Goal: Obtain resource: Download file/media

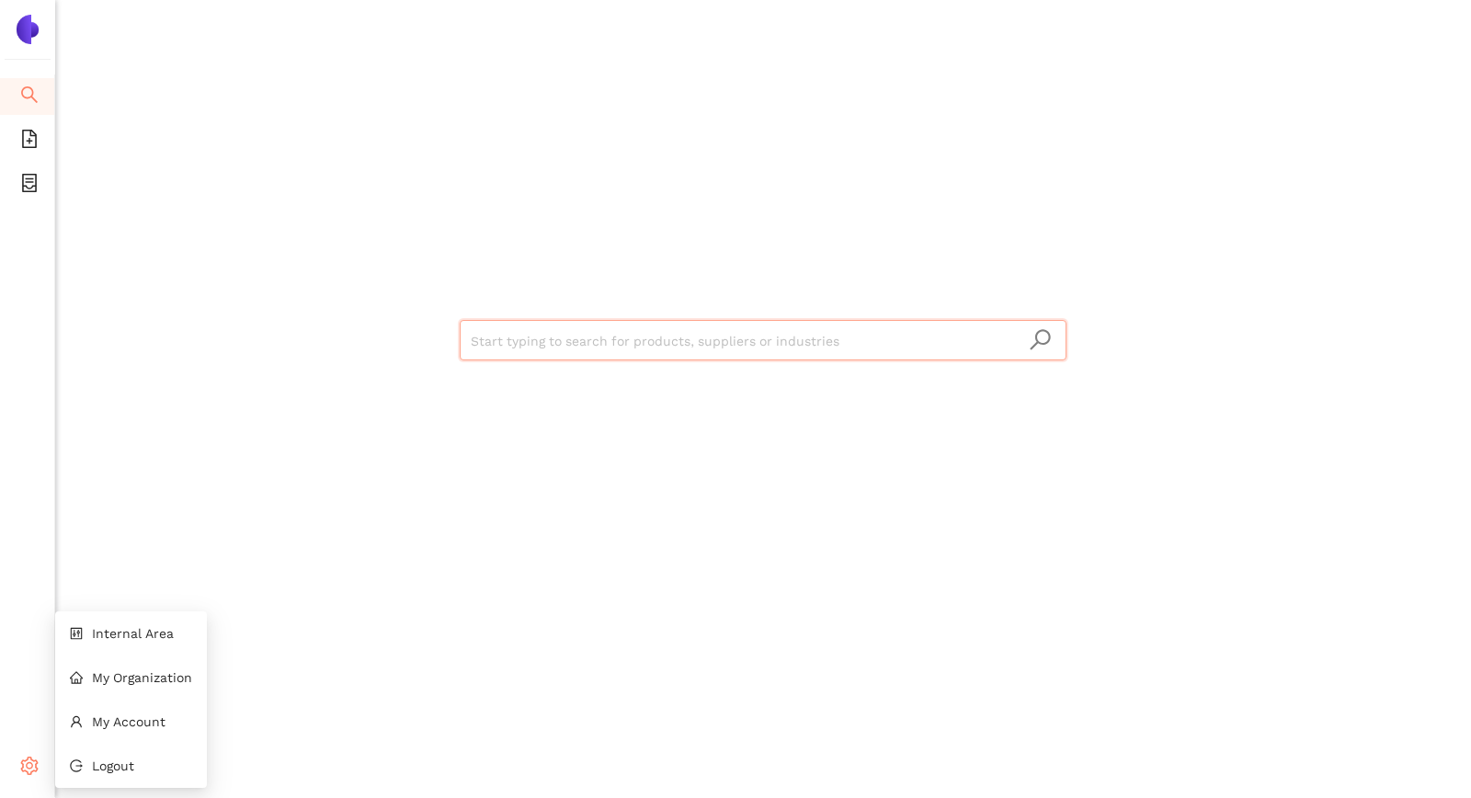
click at [28, 760] on icon "setting" at bounding box center [29, 765] width 18 height 18
click at [123, 720] on span "My Account" at bounding box center [129, 721] width 74 height 15
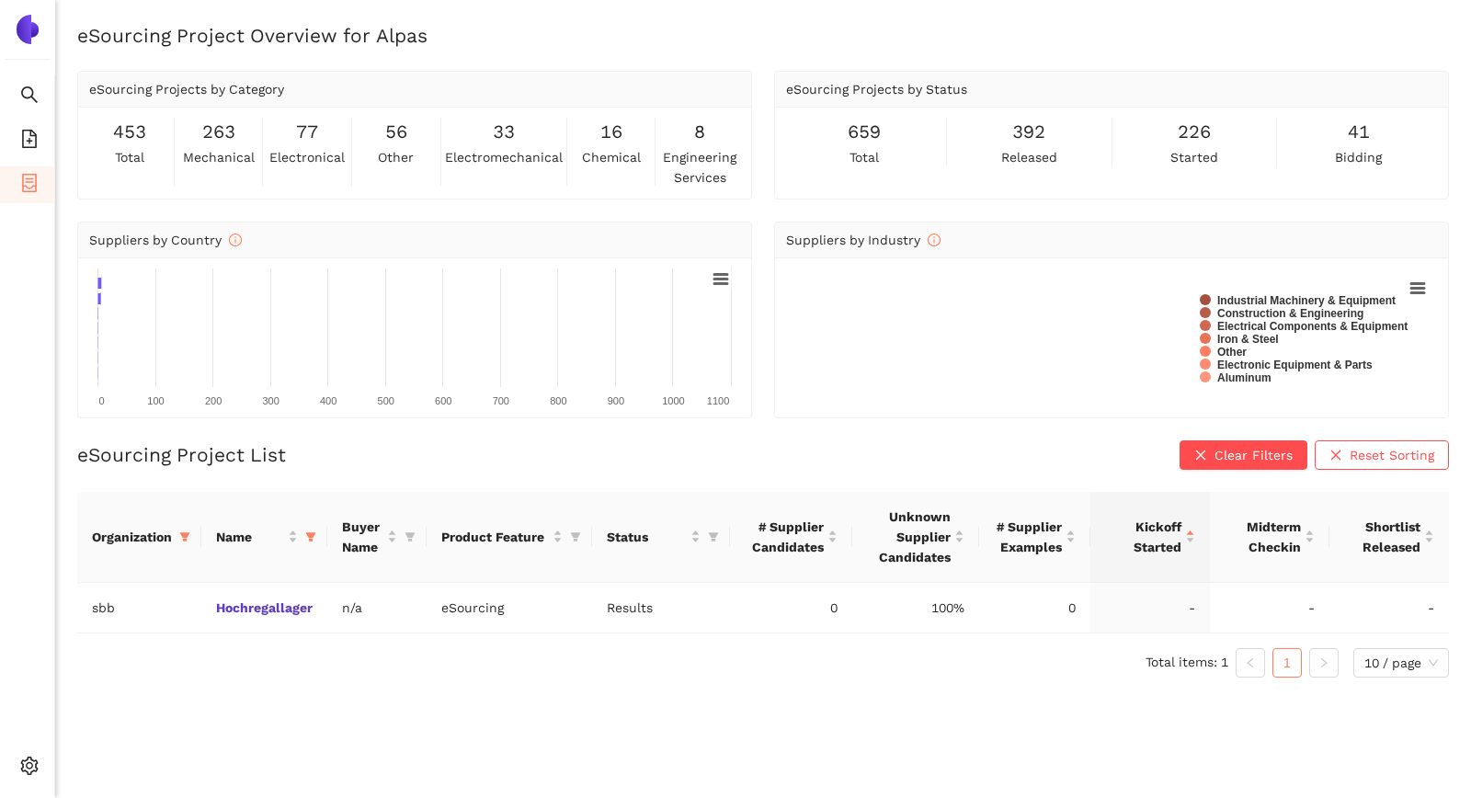
click at [14, 403] on ul "Search eSourcing Templates eSourcing Projects Settings" at bounding box center [27, 435] width 55 height 722
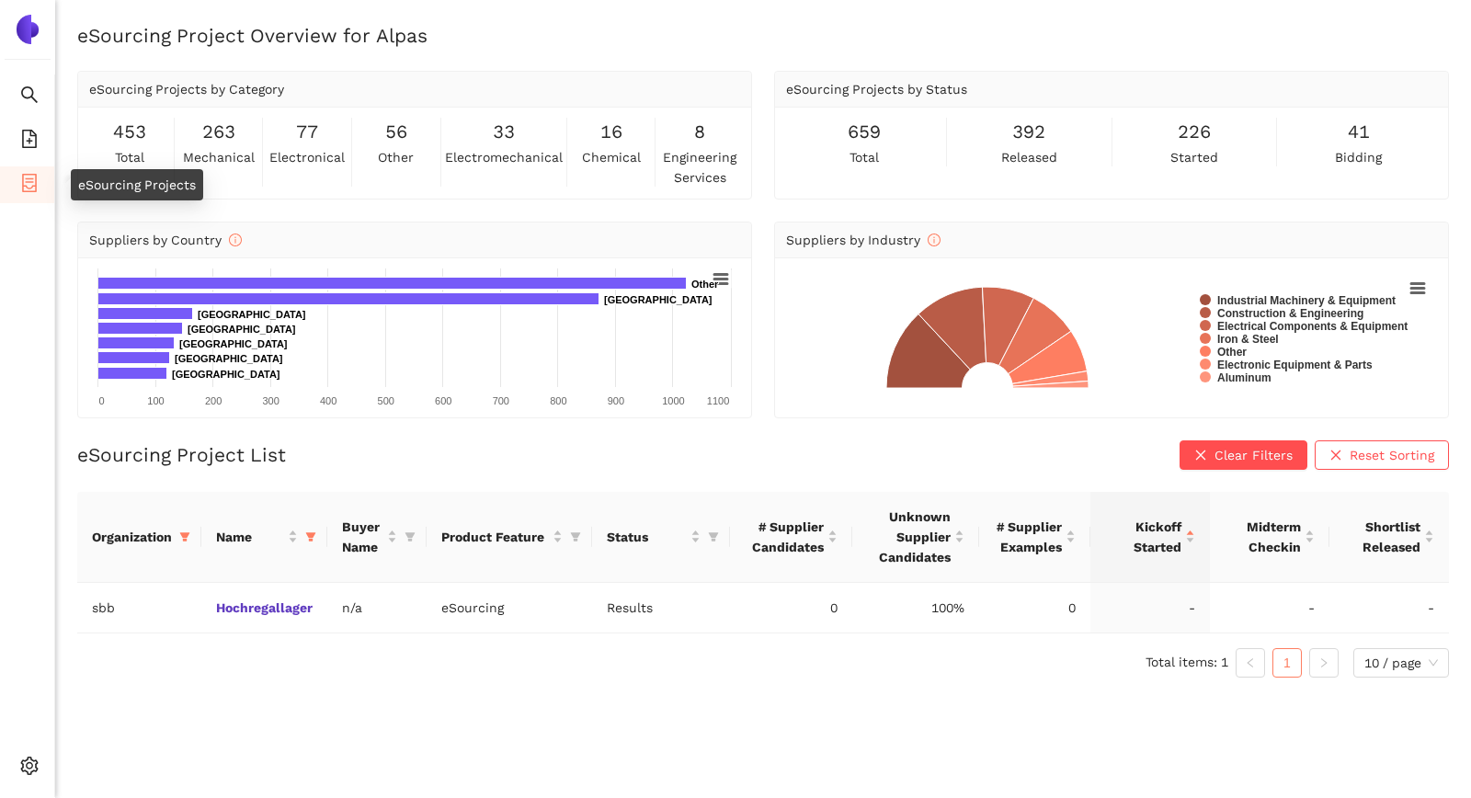
click at [28, 183] on icon "container" at bounding box center [29, 183] width 18 height 18
click at [313, 538] on icon "filter" at bounding box center [310, 536] width 11 height 11
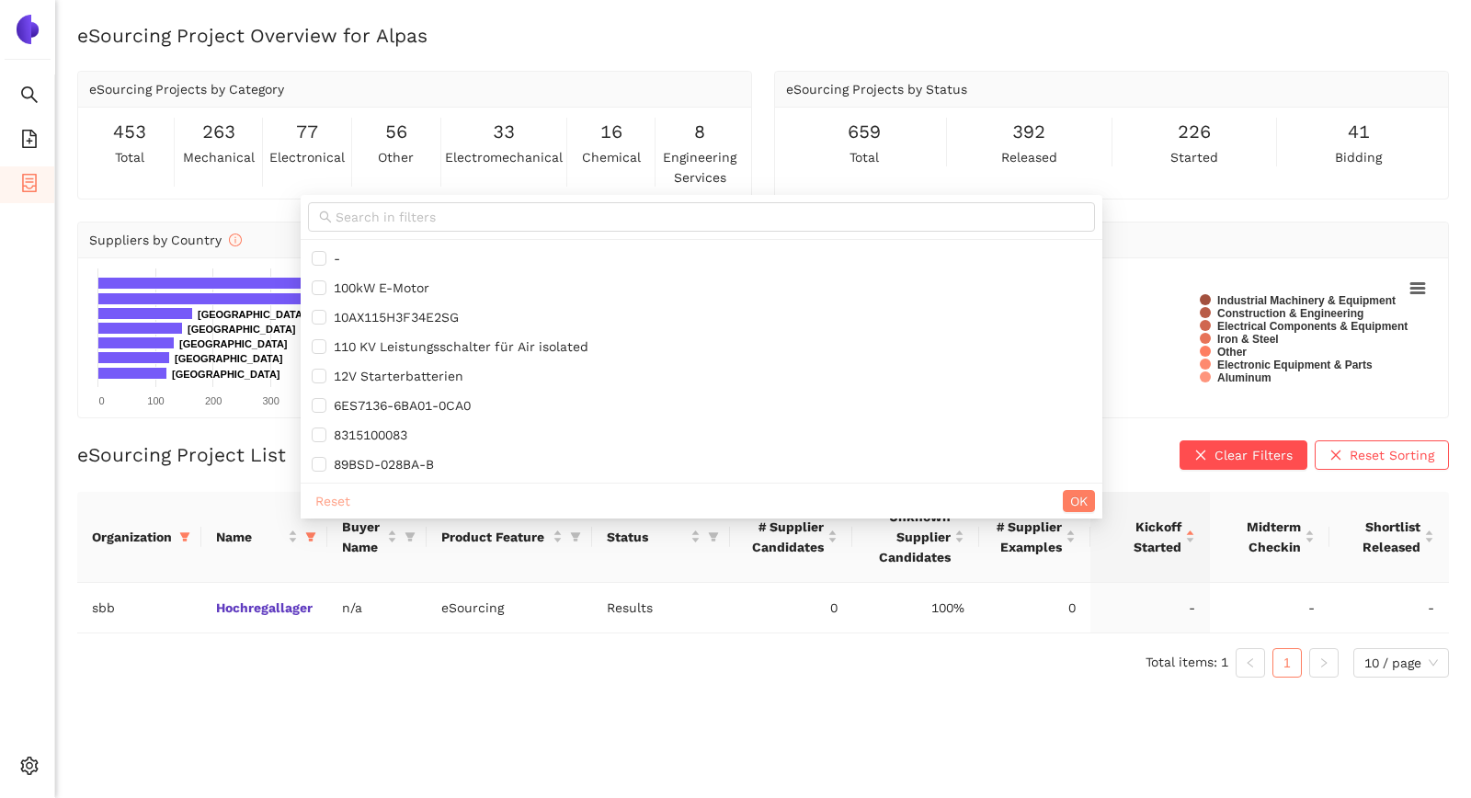
click at [335, 490] on button "Reset" at bounding box center [333, 501] width 50 height 22
checkbox input "false"
click at [437, 217] on input "text" at bounding box center [709, 217] width 748 height 20
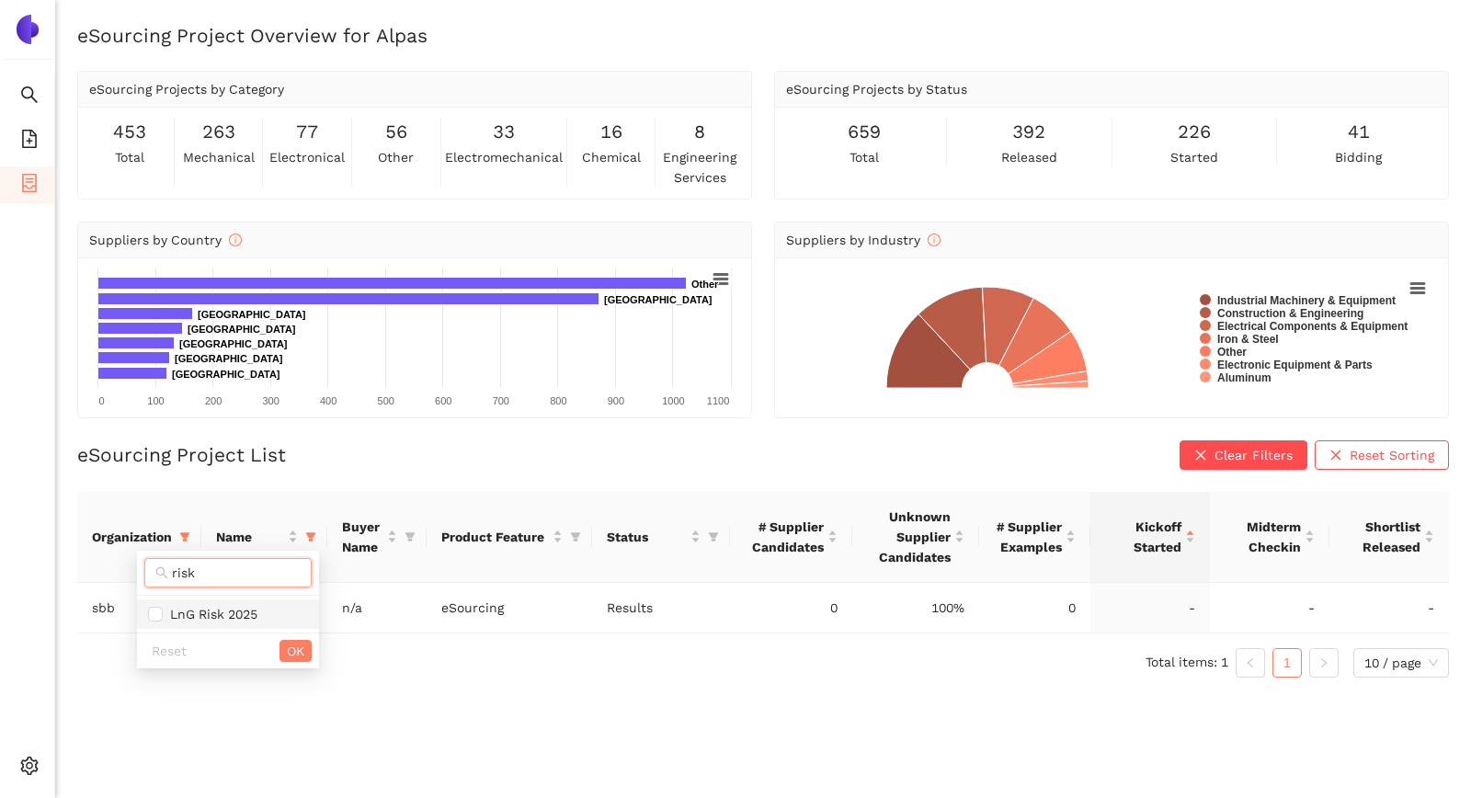
type input "risk"
click at [235, 611] on span "LnG Risk 2025" at bounding box center [210, 614] width 95 height 15
checkbox input "true"
click at [217, 579] on input "risk" at bounding box center [236, 573] width 129 height 20
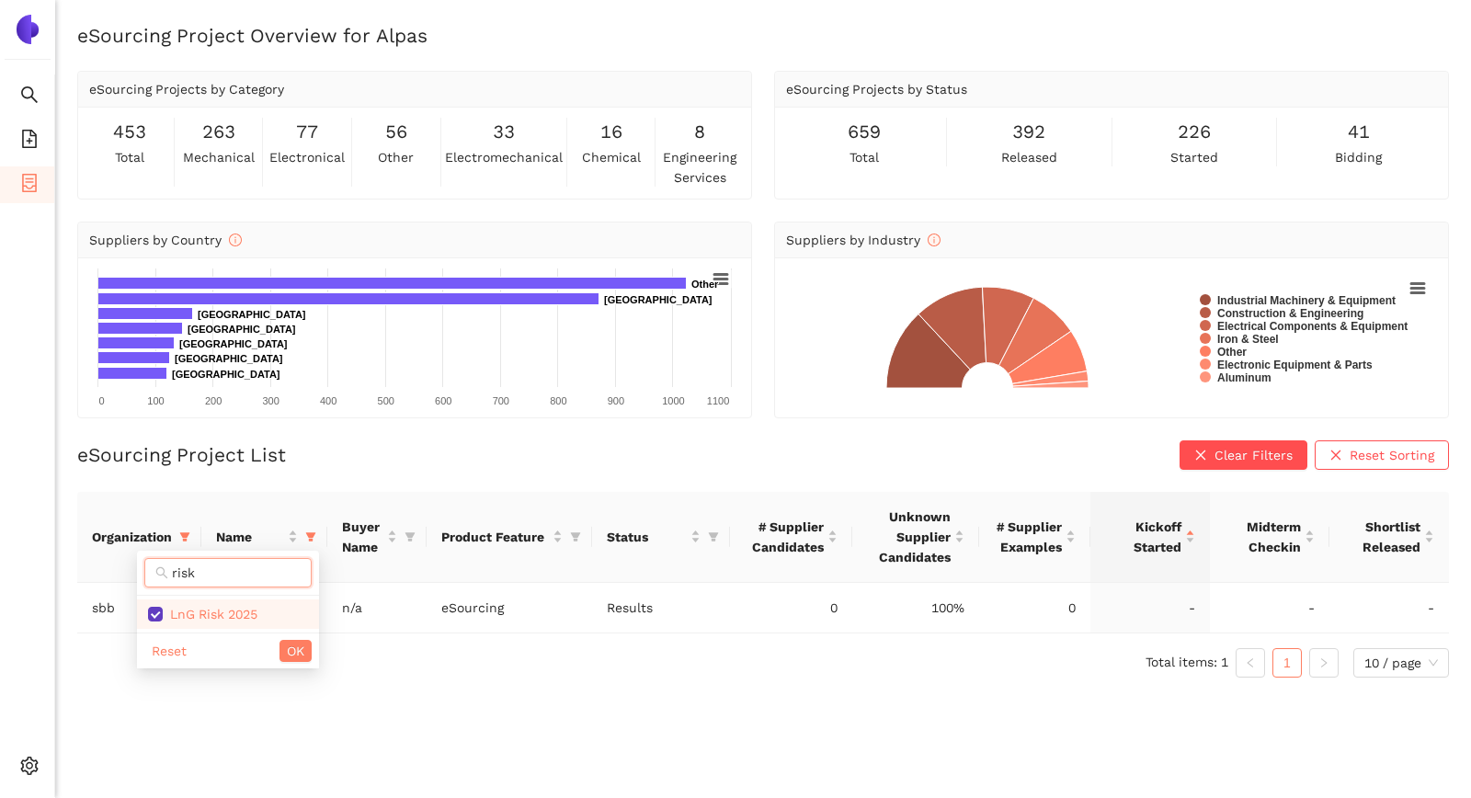
click at [217, 579] on input "risk" at bounding box center [236, 573] width 129 height 20
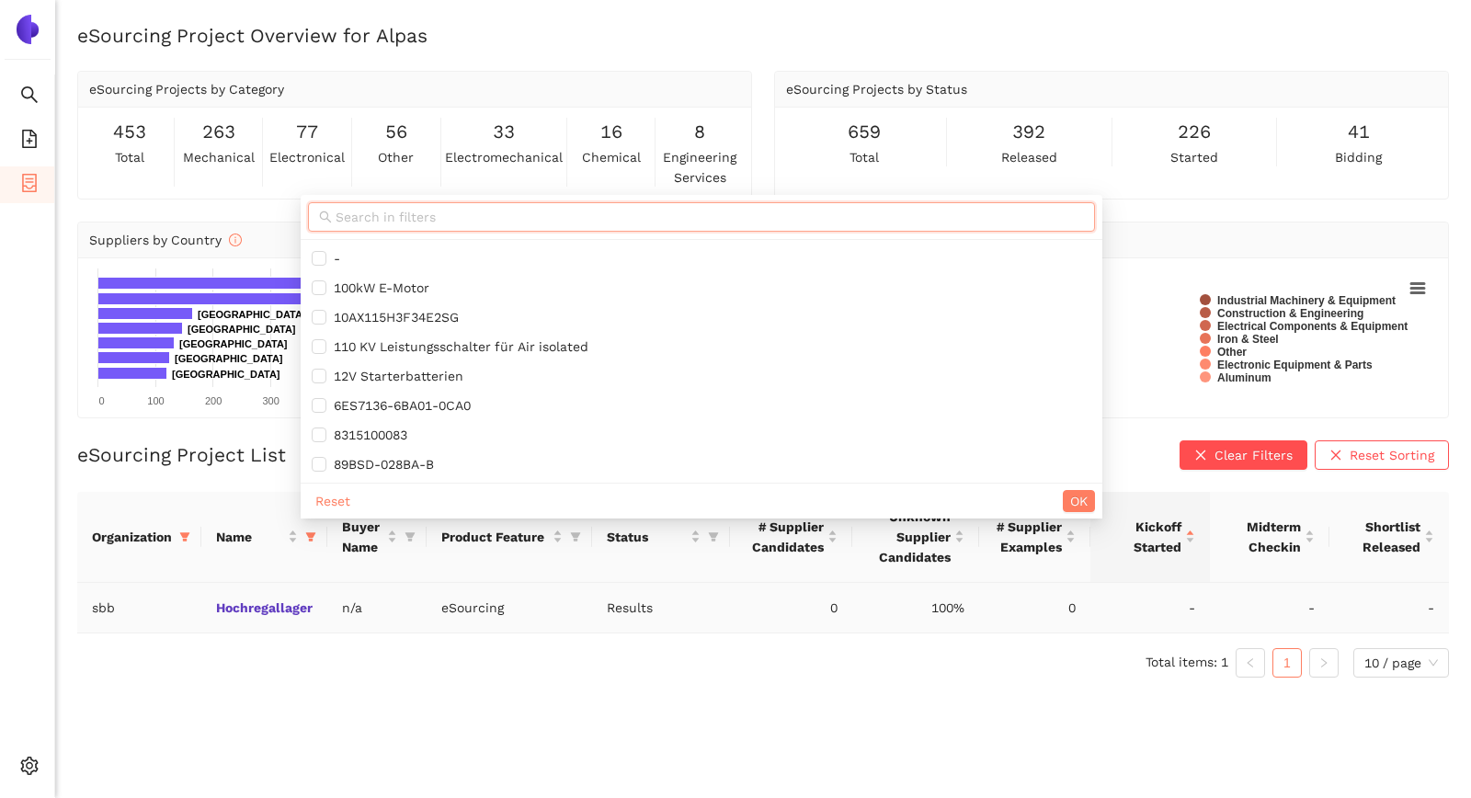
click at [28, 662] on ul "Search eSourcing Templates eSourcing Projects Settings" at bounding box center [27, 435] width 55 height 722
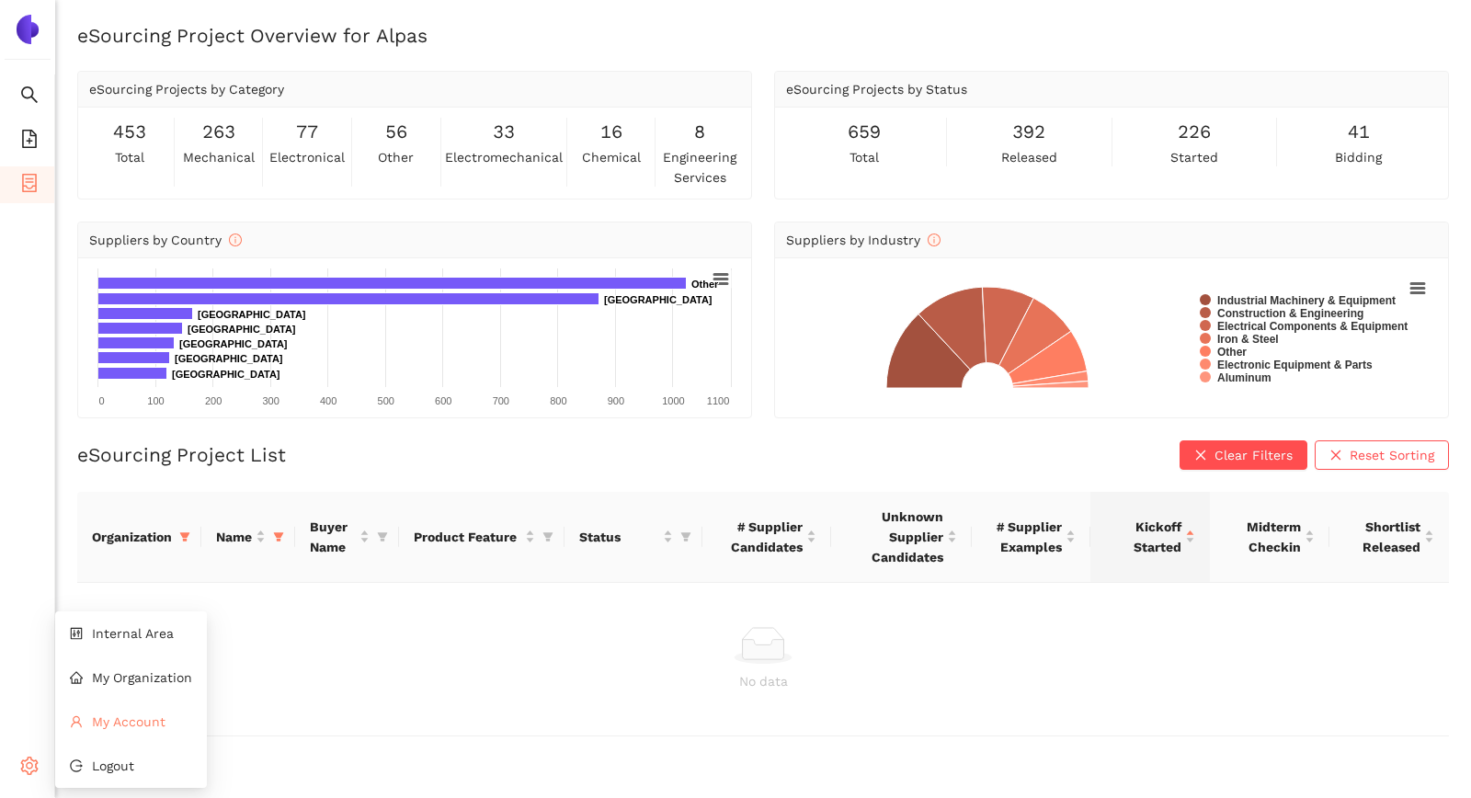
click at [117, 715] on span "My Account" at bounding box center [129, 721] width 74 height 15
click at [279, 538] on icon "filter" at bounding box center [279, 536] width 10 height 9
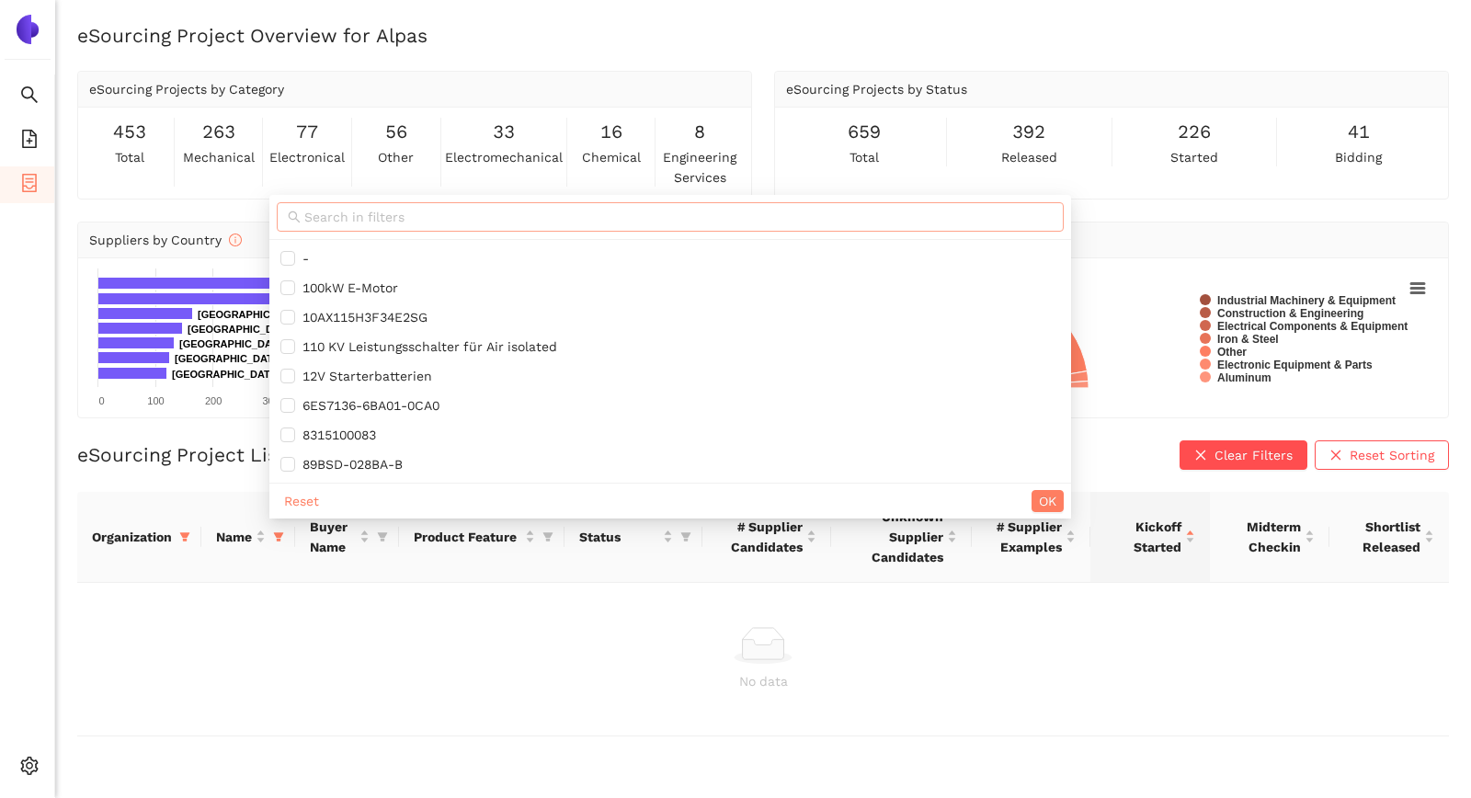
click at [337, 210] on input "text" at bounding box center [678, 217] width 748 height 20
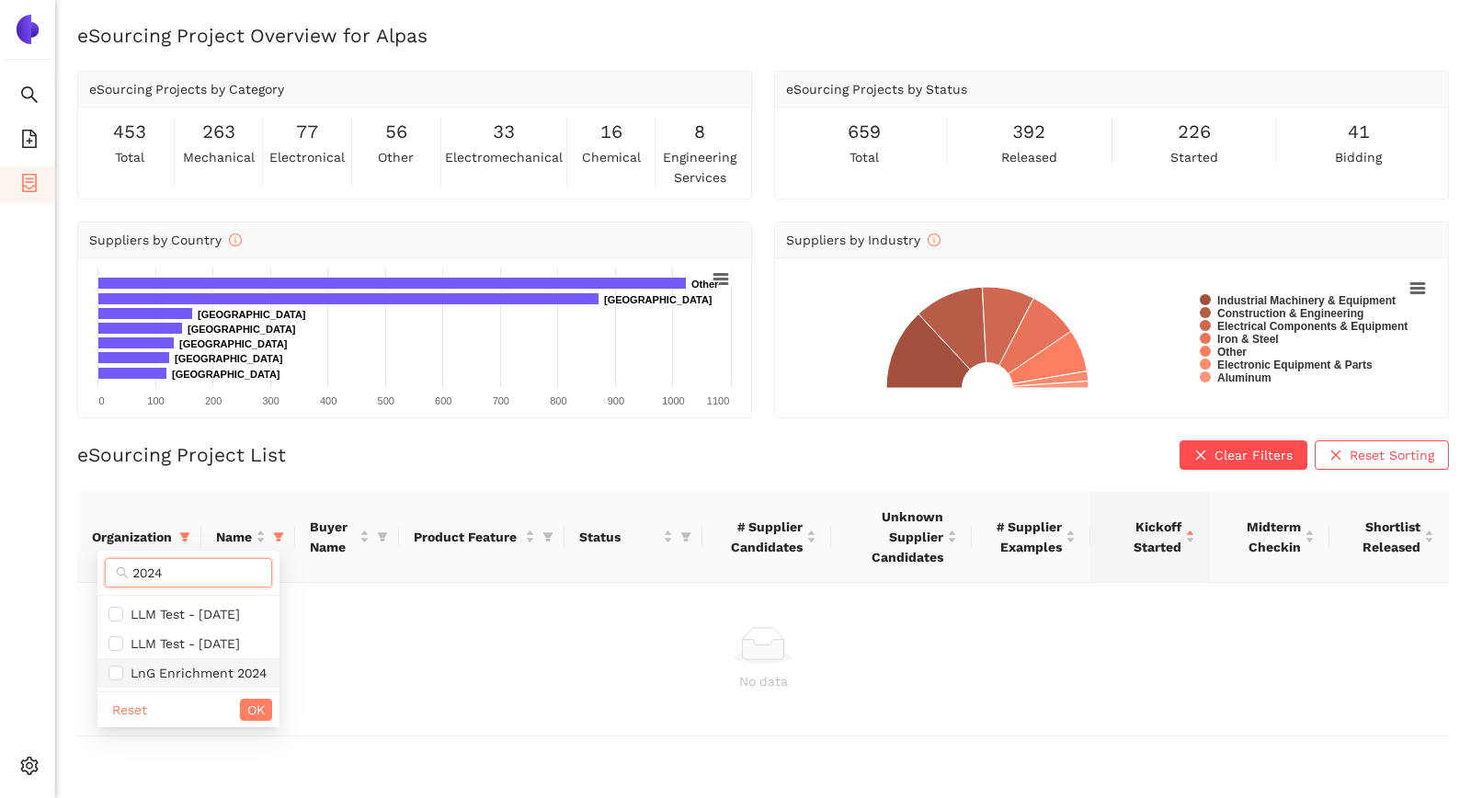
type input "2024"
click at [169, 671] on span "LnG Enrichment 2024" at bounding box center [194, 672] width 143 height 15
checkbox input "true"
click at [185, 569] on input "2024" at bounding box center [196, 573] width 129 height 20
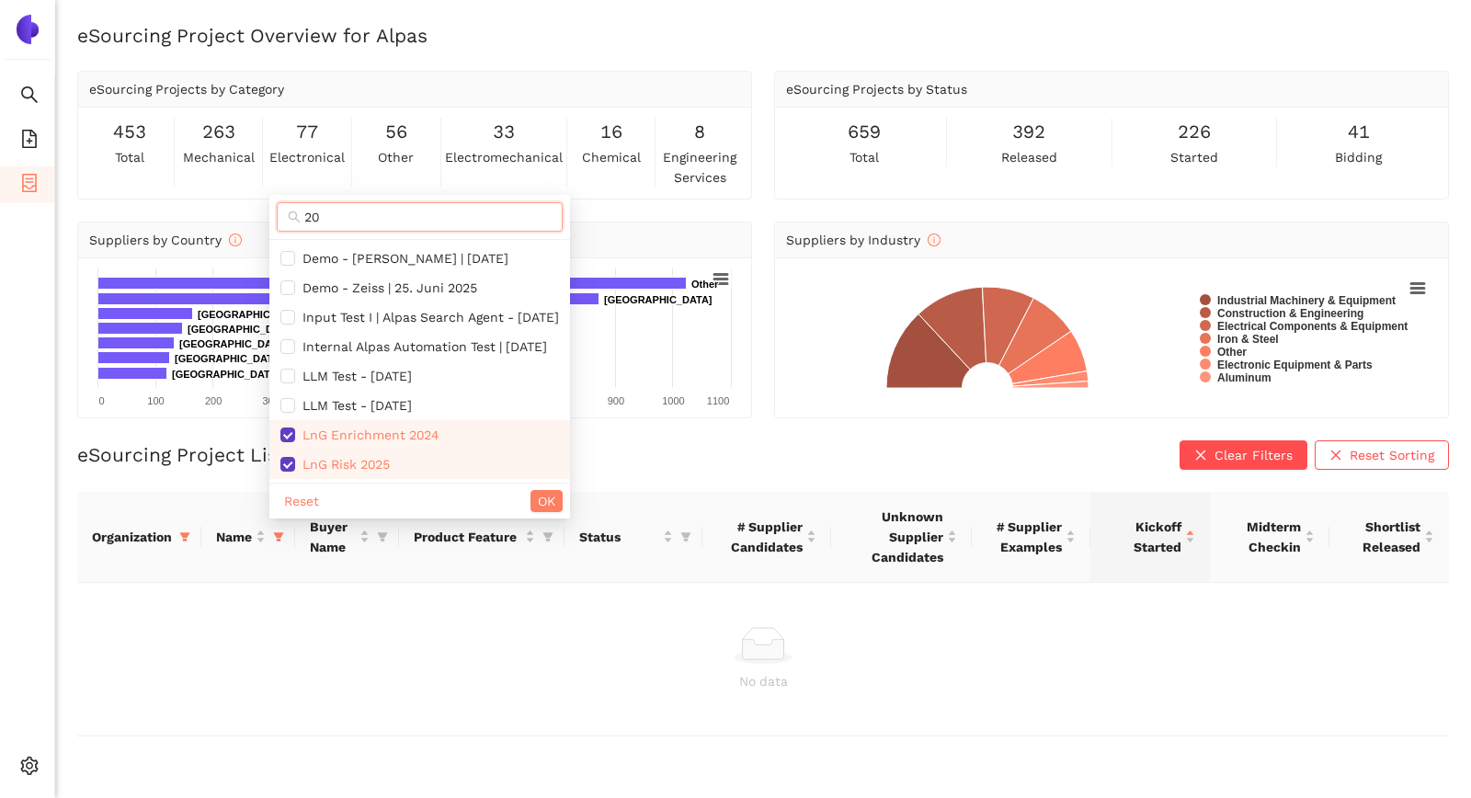
type input "2"
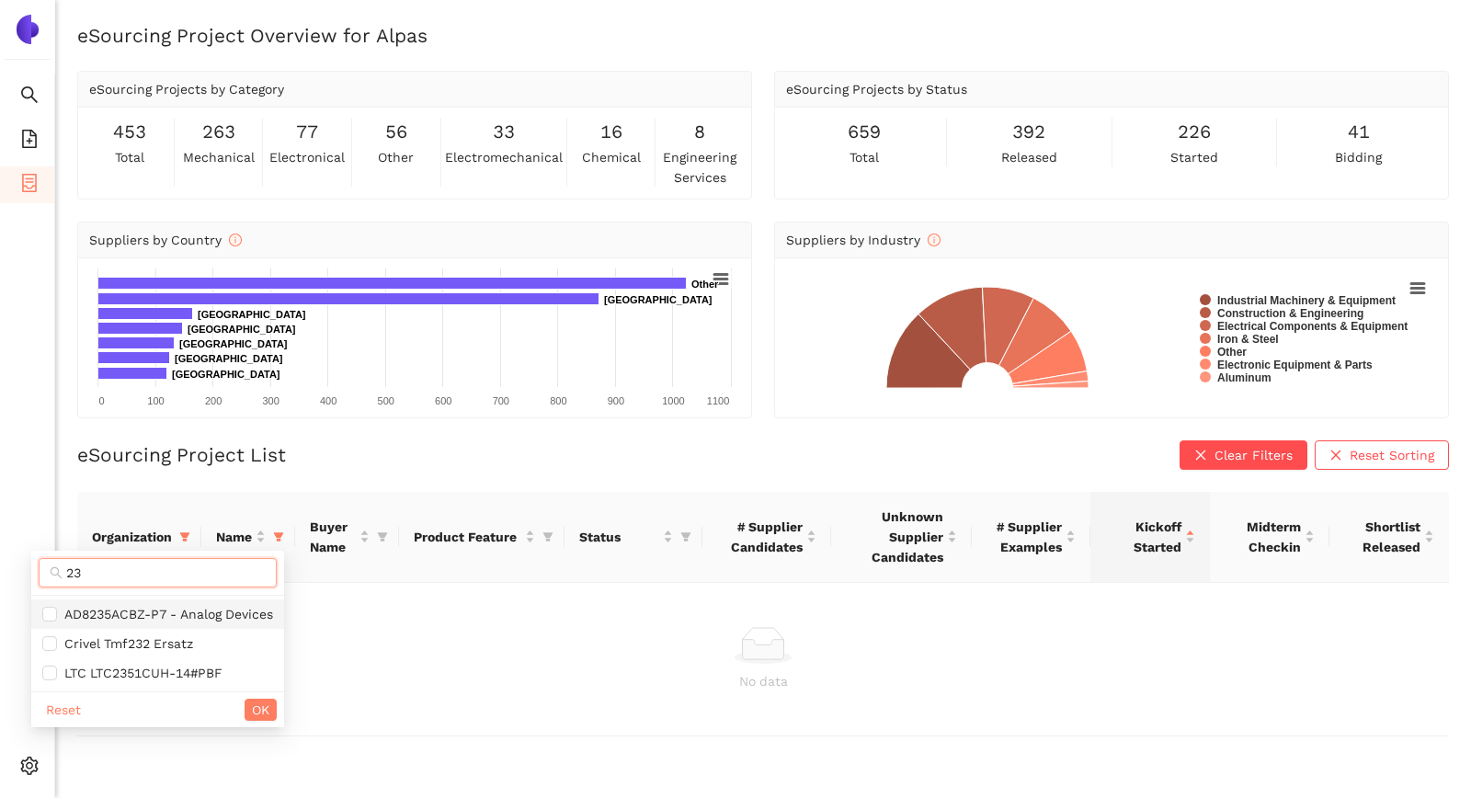
type input "2"
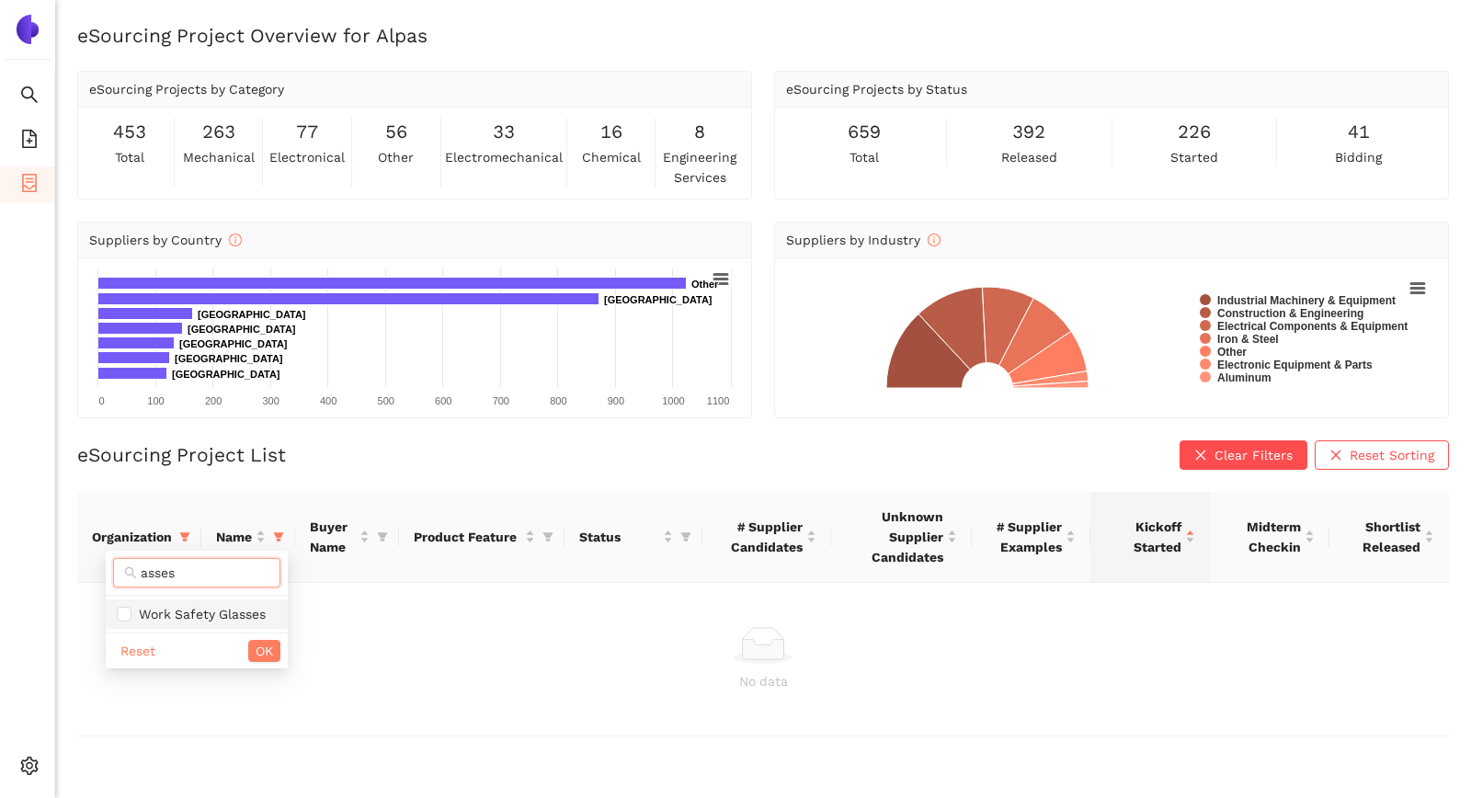
type input "asse"
type input "risk"
click at [276, 650] on button "OK" at bounding box center [264, 651] width 32 height 22
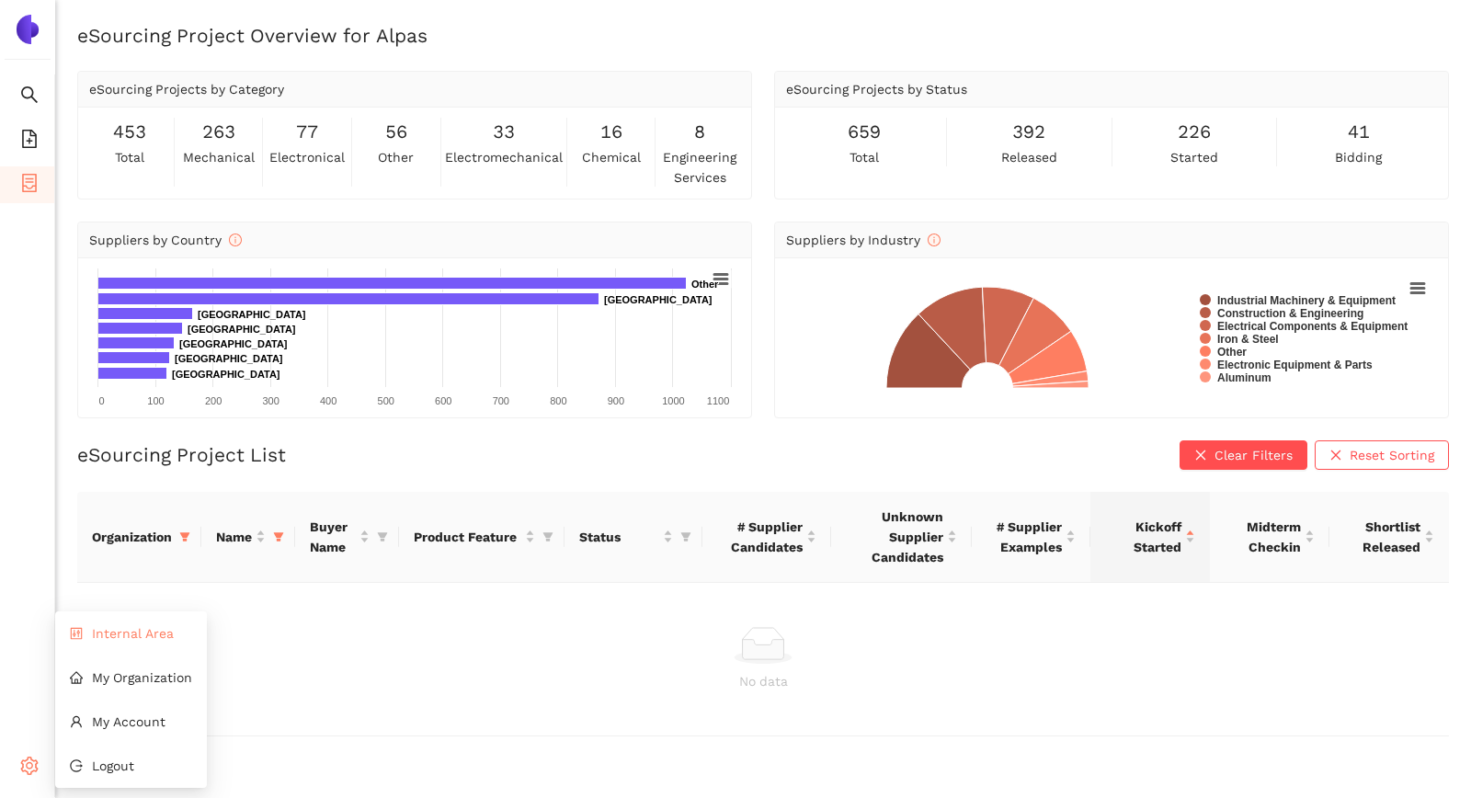
click at [142, 628] on span "Internal Area" at bounding box center [133, 633] width 82 height 15
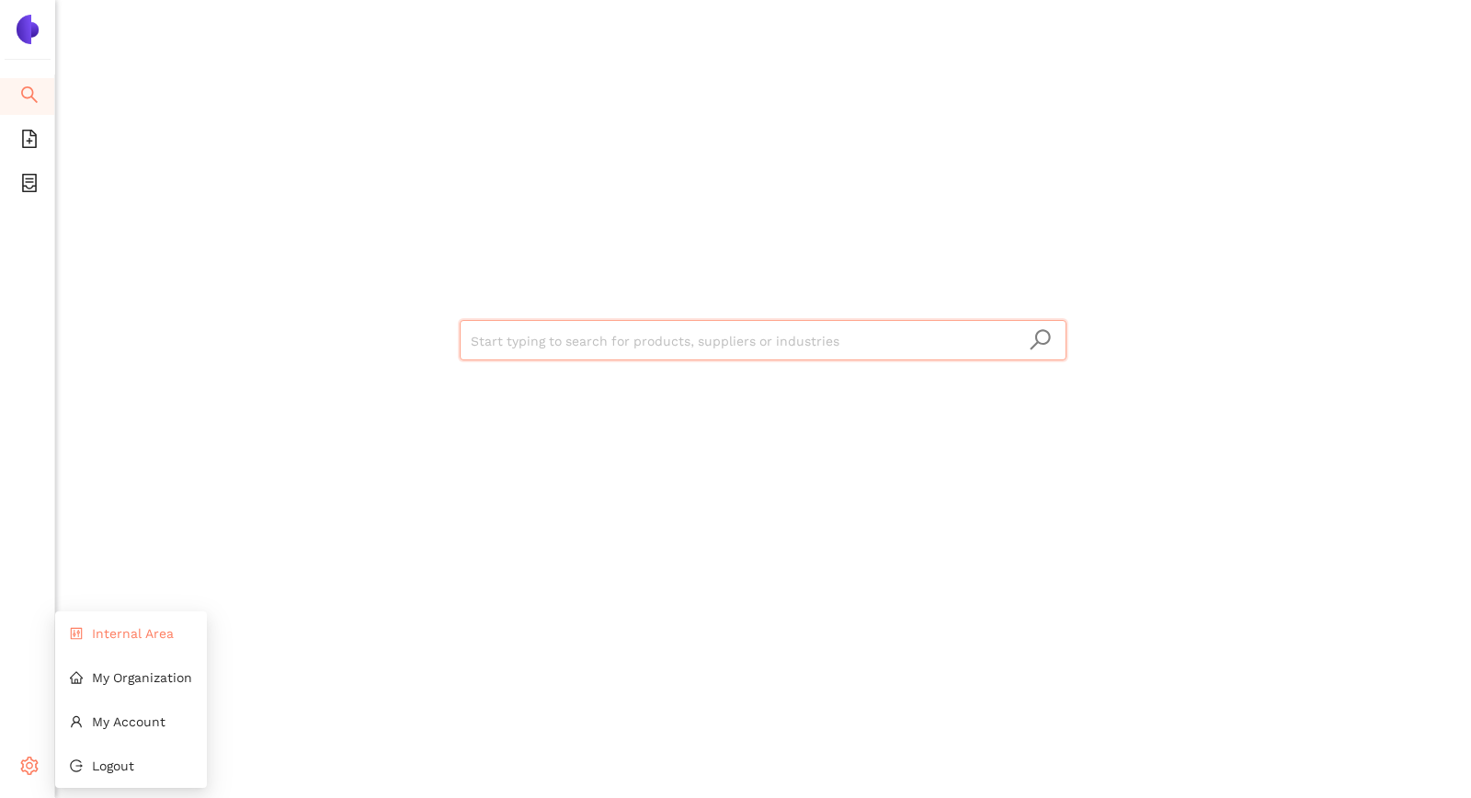
click at [142, 627] on span "Internal Area" at bounding box center [133, 633] width 82 height 15
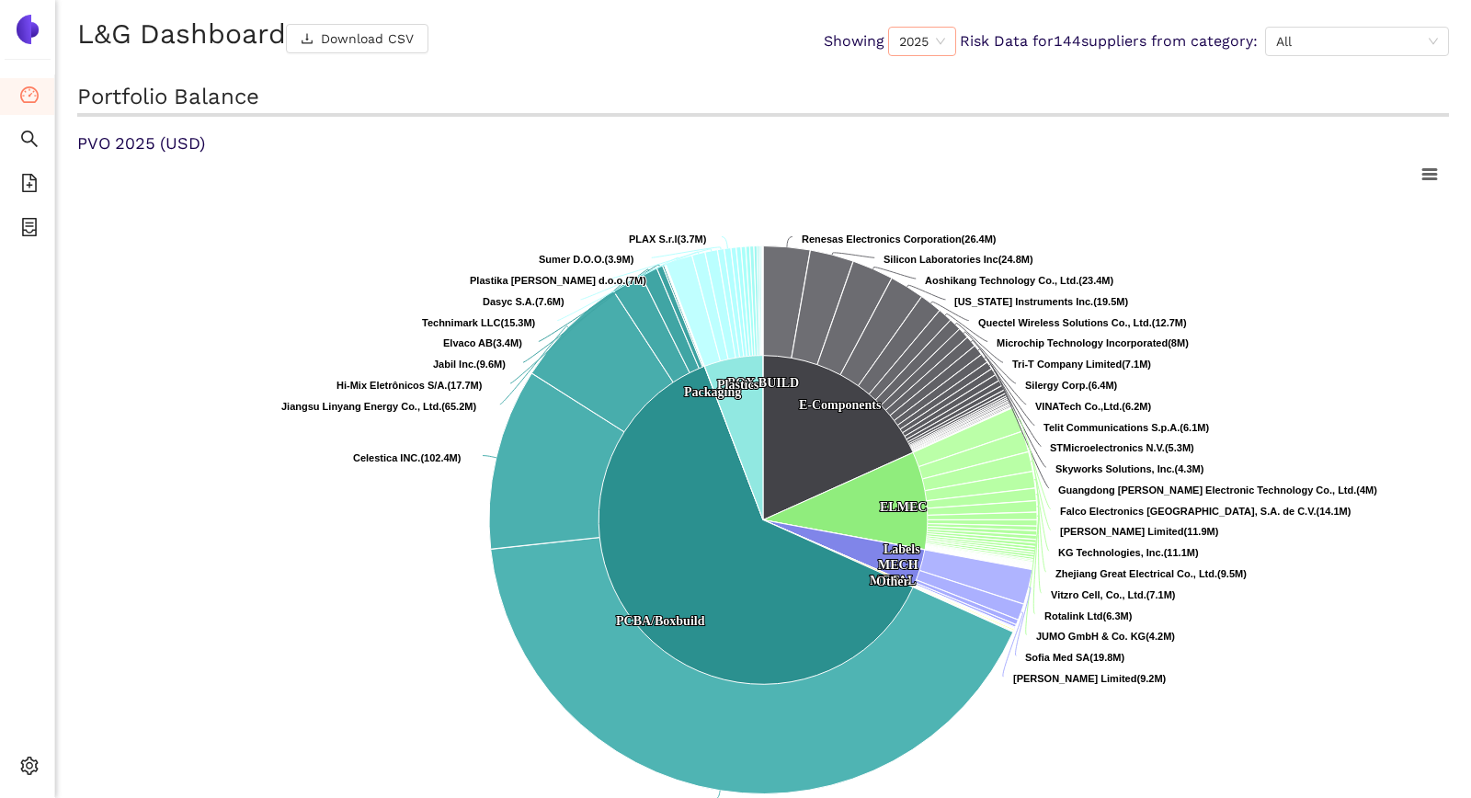
click at [937, 41] on span "2025" at bounding box center [922, 42] width 46 height 28
click at [1003, 80] on div "L&G Dashboard Download CSV Showing 2025 2025 Risk Data for 144 suppliers from c…" at bounding box center [763, 399] width 1416 height 798
click at [942, 45] on div "2025" at bounding box center [922, 41] width 68 height 29
click at [919, 160] on div "2024" at bounding box center [916, 164] width 47 height 20
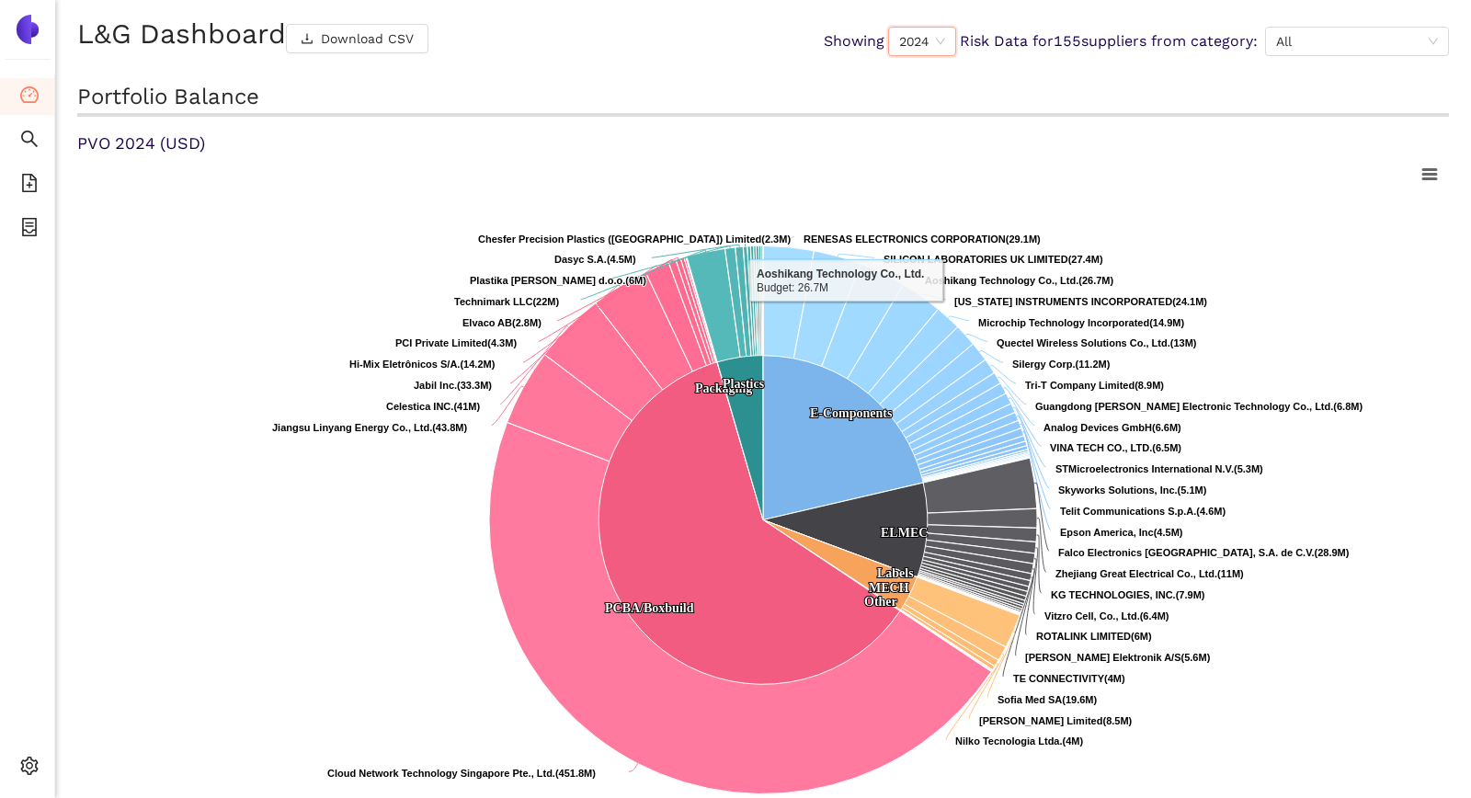
click at [934, 44] on span "2024" at bounding box center [922, 42] width 46 height 28
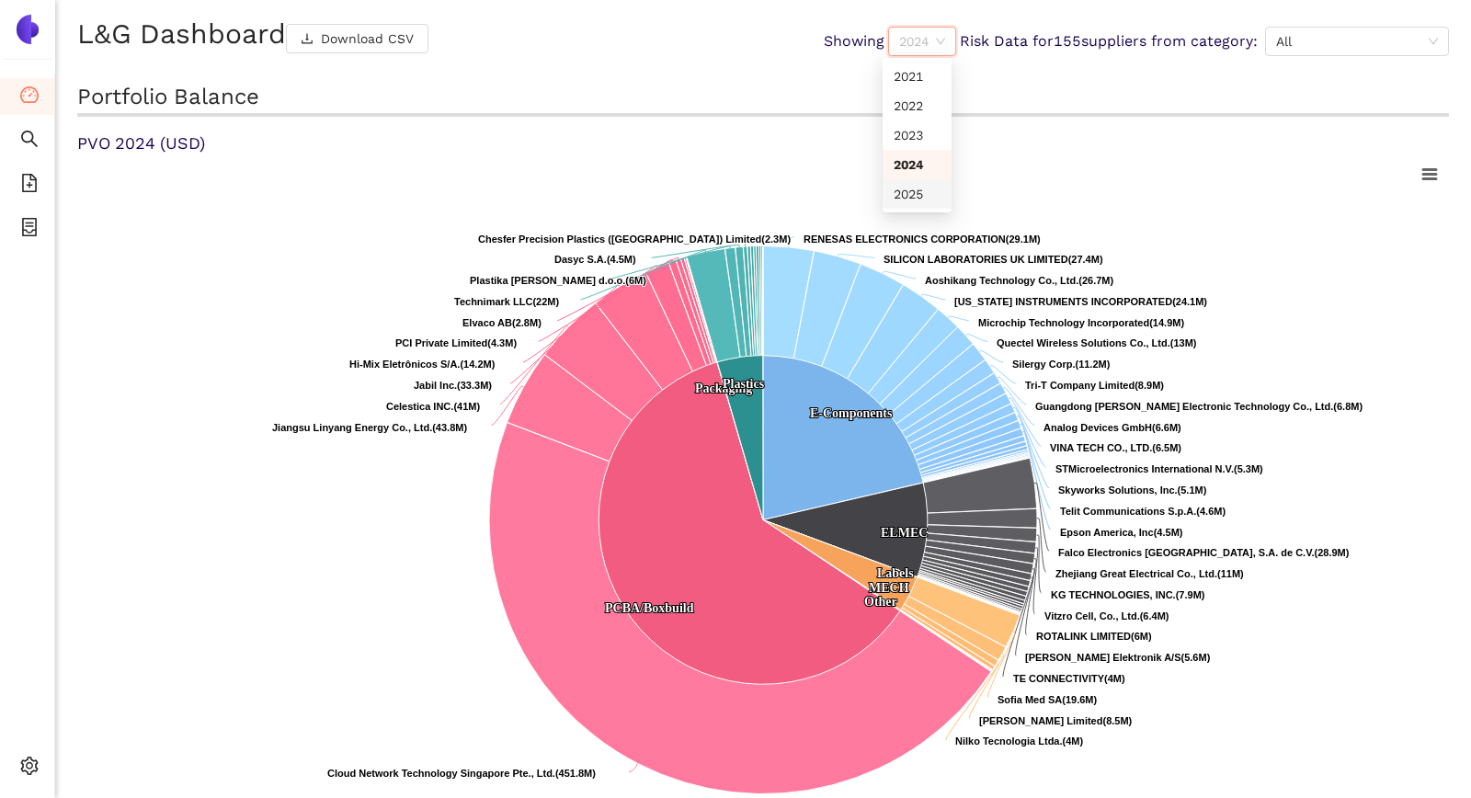
click at [910, 189] on div "2025" at bounding box center [916, 194] width 47 height 20
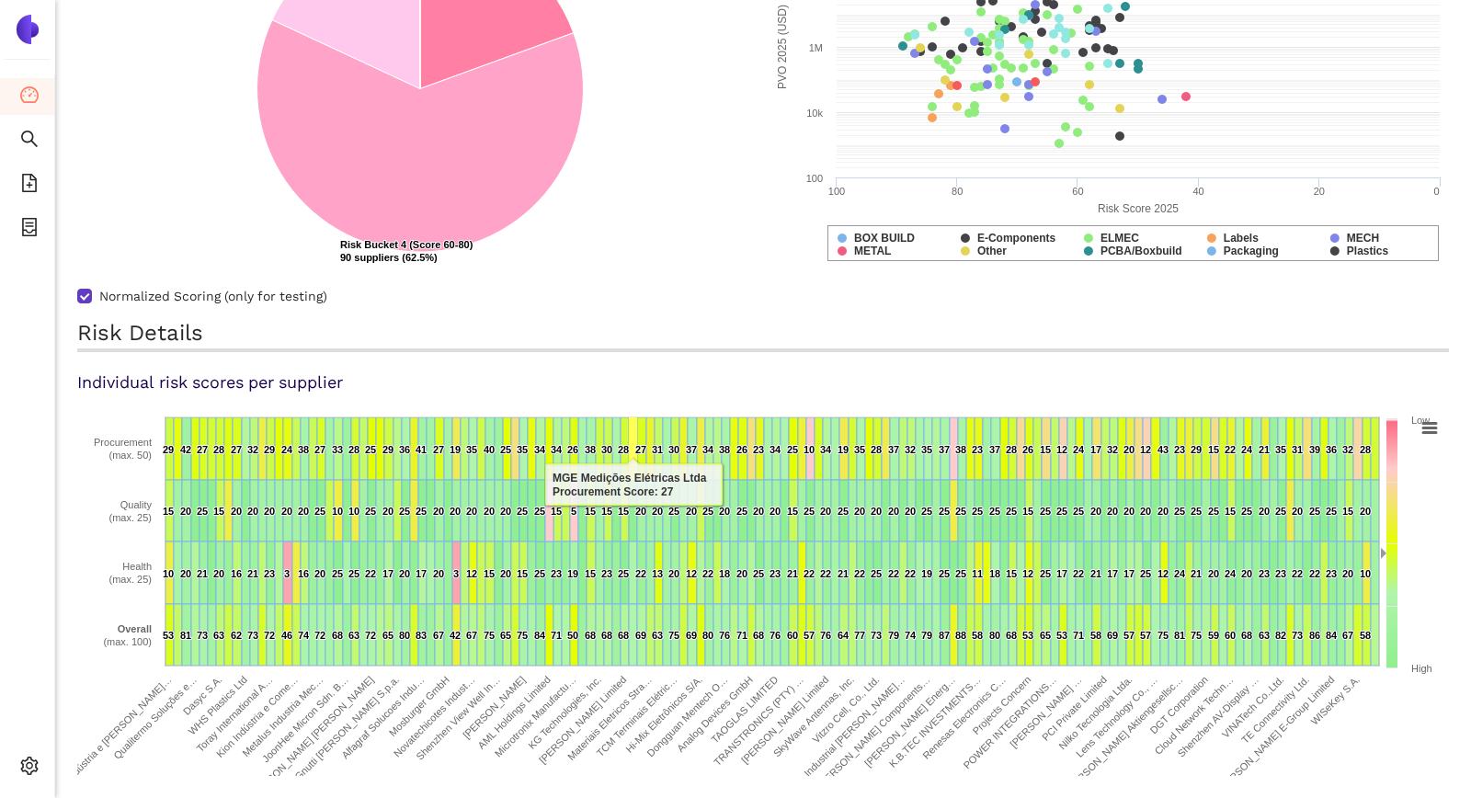
scroll to position [49, 0]
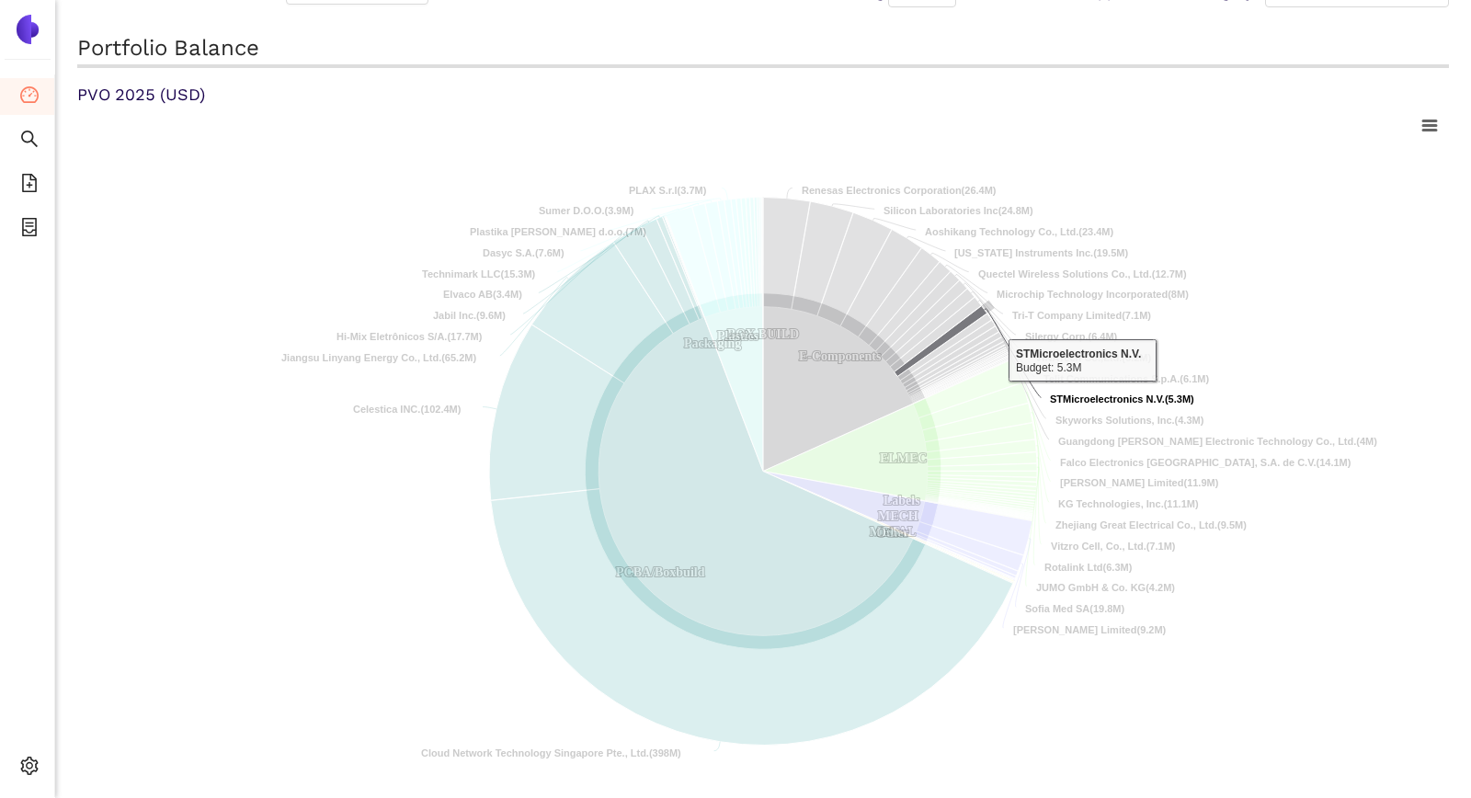
click at [1082, 395] on tspan "STMicroelectronics N.V." at bounding box center [1107, 398] width 115 height 11
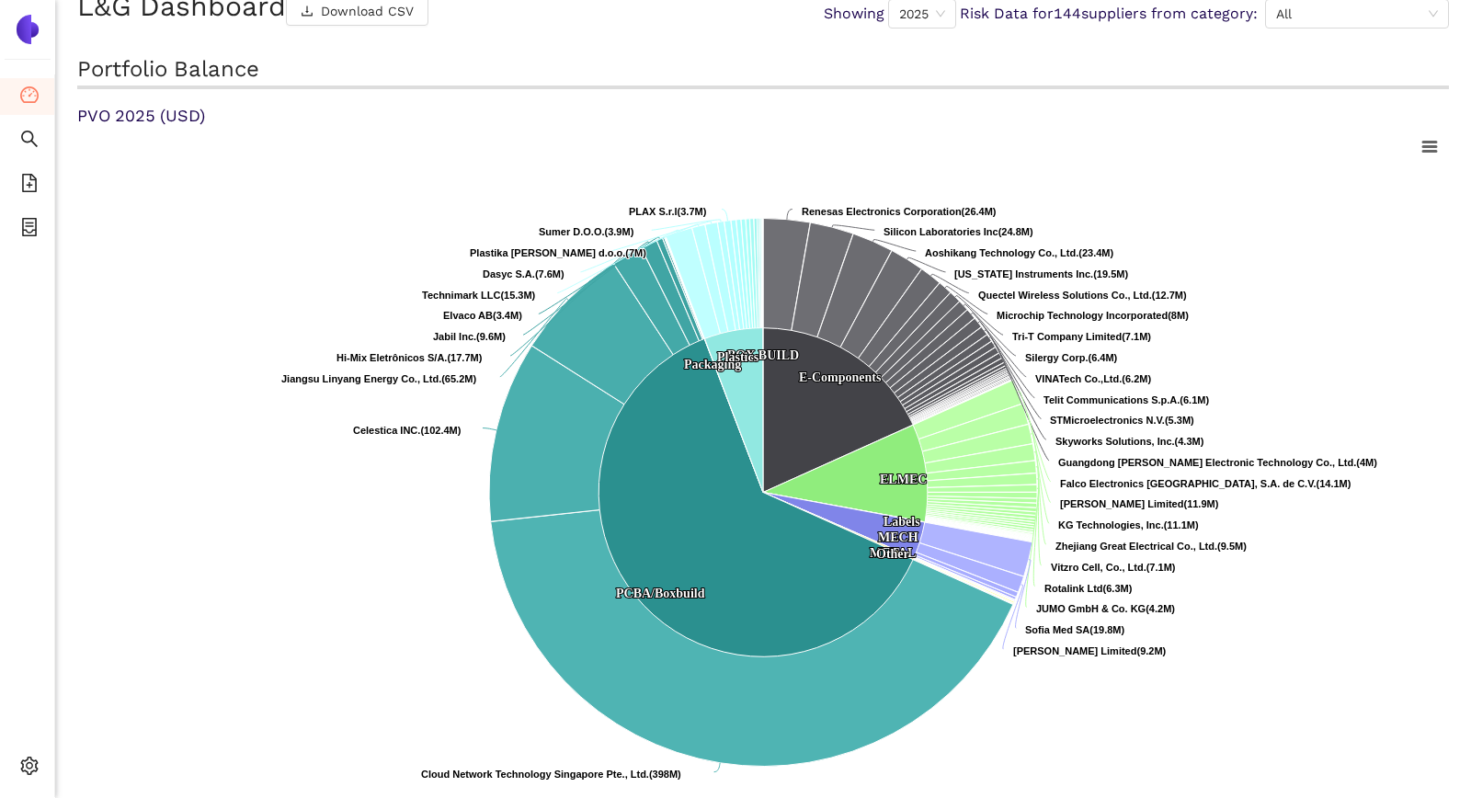
scroll to position [22, 0]
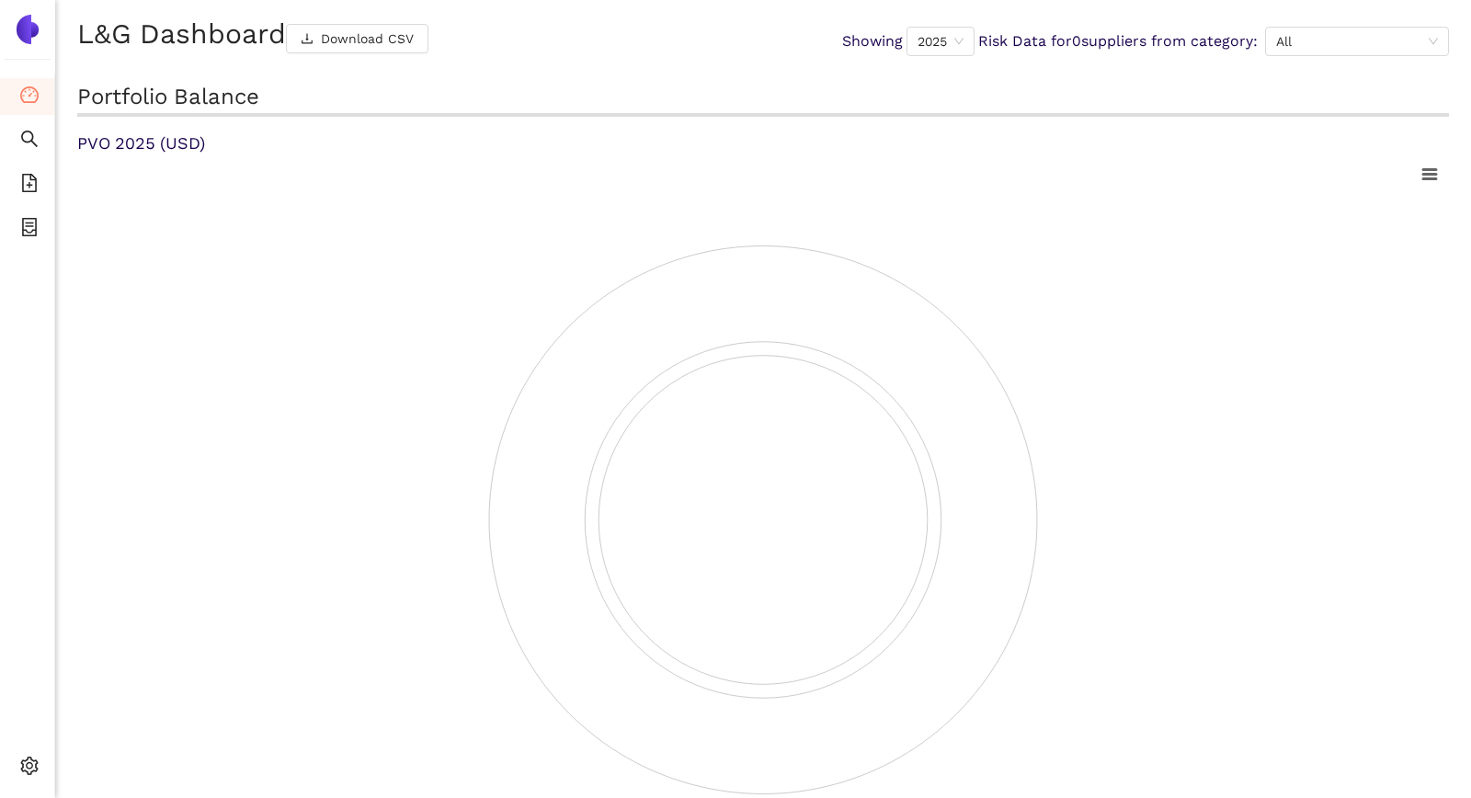
click at [582, 71] on div "L&G Dashboard Download CSV Showing 2025 Risk Data for 0 suppliers from category…" at bounding box center [763, 399] width 1416 height 798
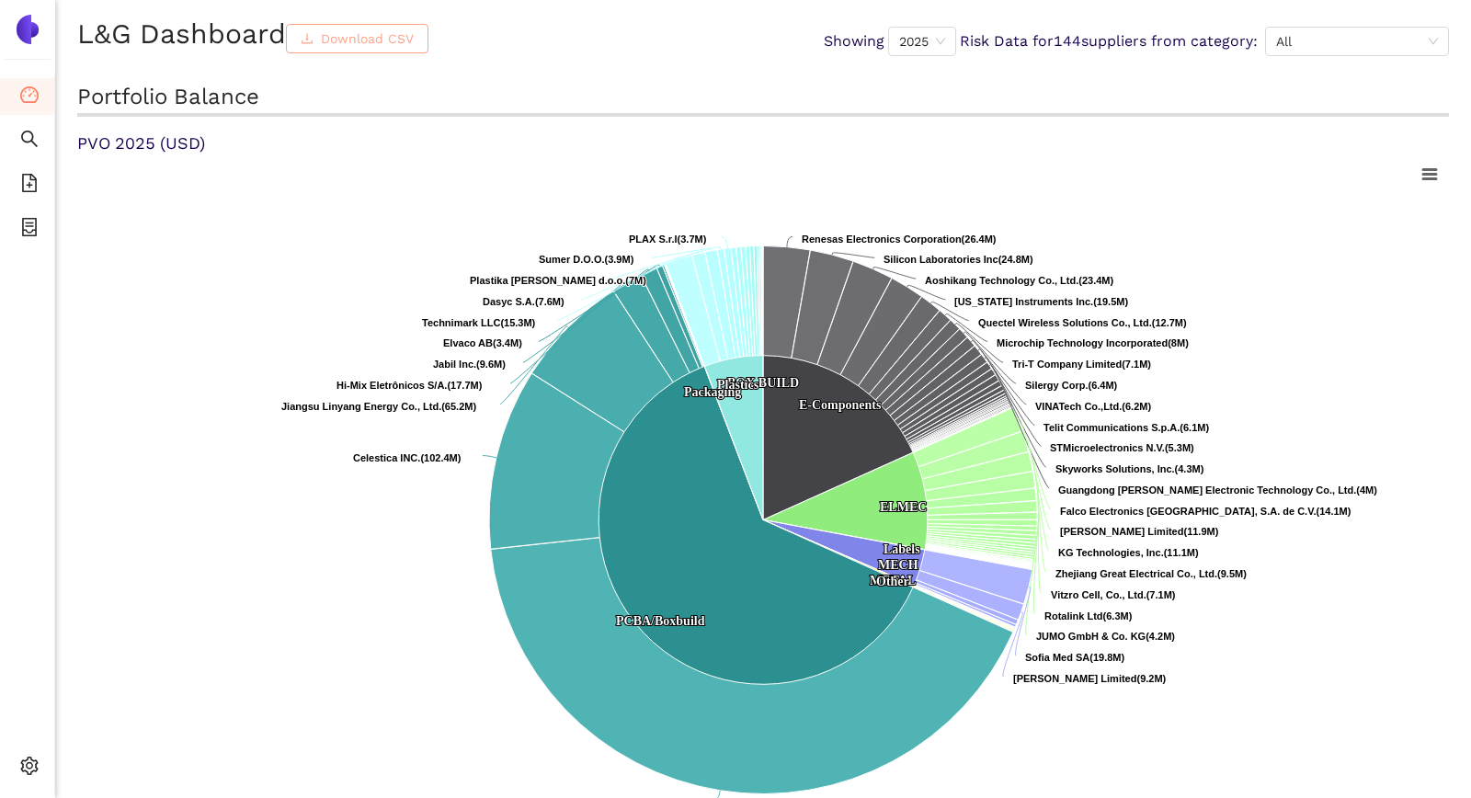
click at [369, 37] on span "Download CSV" at bounding box center [367, 38] width 93 height 20
click at [371, 35] on span "Download CSV" at bounding box center [367, 38] width 93 height 20
click at [959, 48] on div "Showing 2025 Risk Data for 144 suppliers from category: All" at bounding box center [1136, 41] width 625 height 29
click at [921, 40] on span "2025" at bounding box center [922, 42] width 46 height 28
click at [917, 164] on div "2024" at bounding box center [916, 164] width 47 height 20
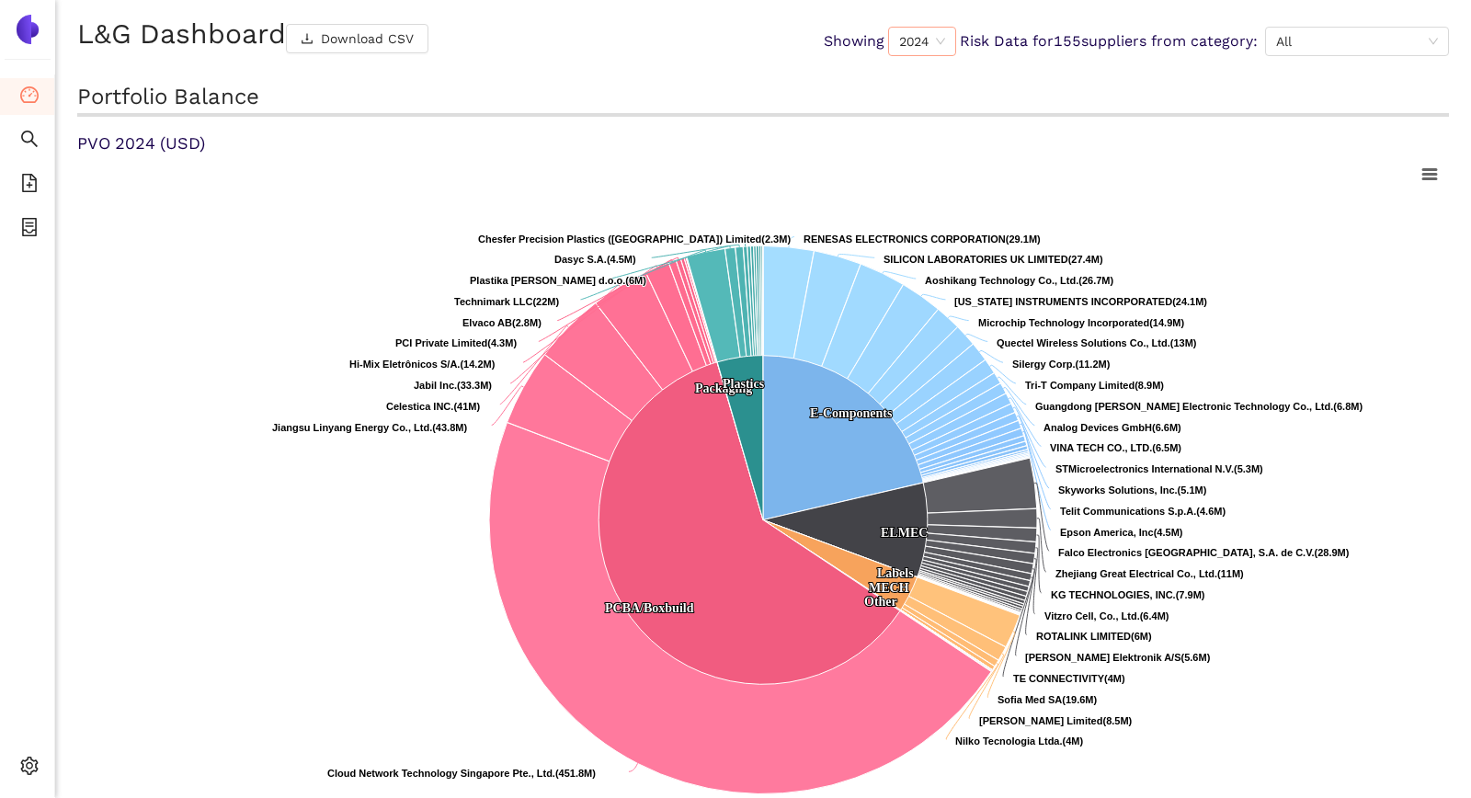
click at [919, 43] on span "2024" at bounding box center [922, 42] width 46 height 28
click at [903, 126] on div "2023" at bounding box center [916, 135] width 47 height 20
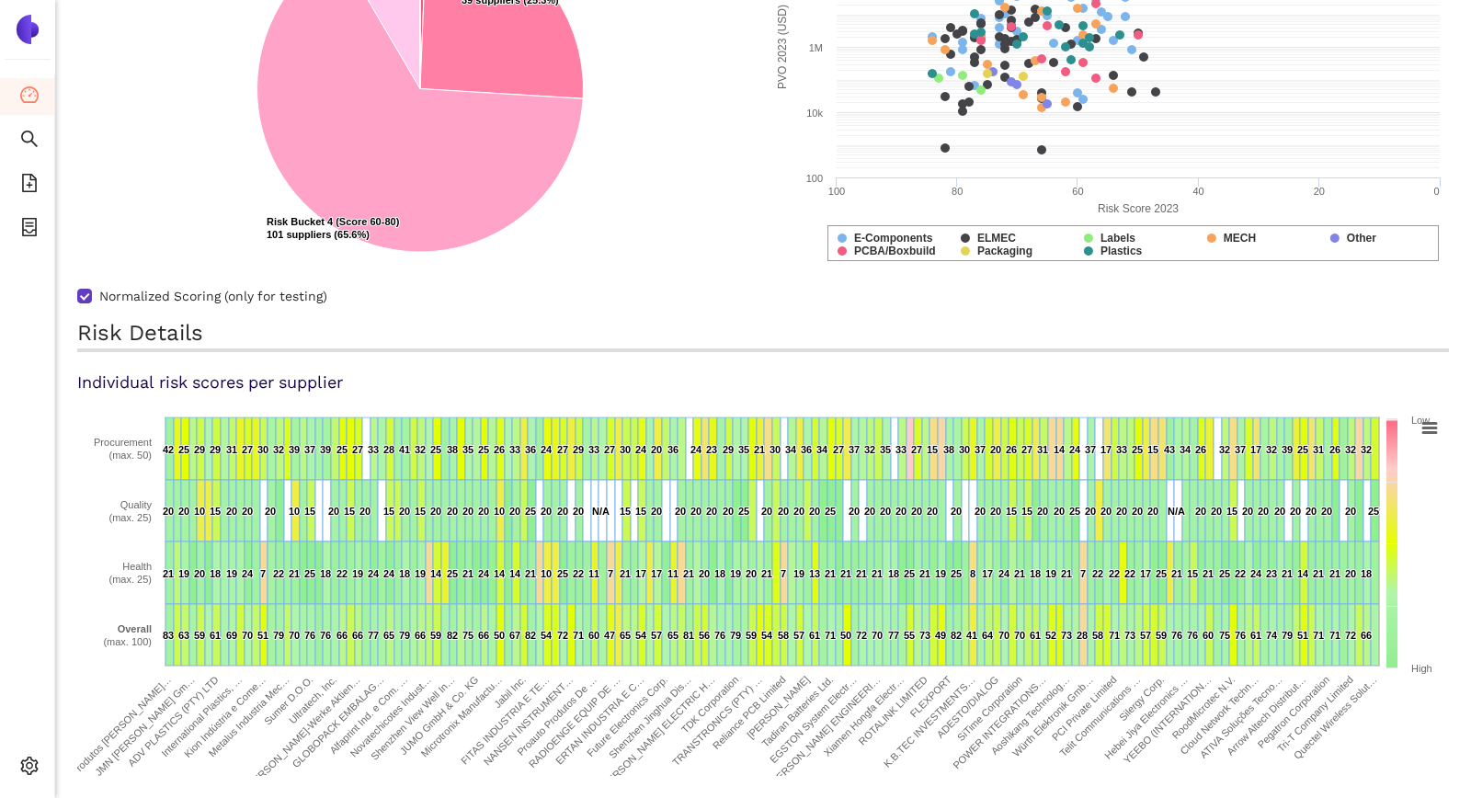
scroll to position [28, 0]
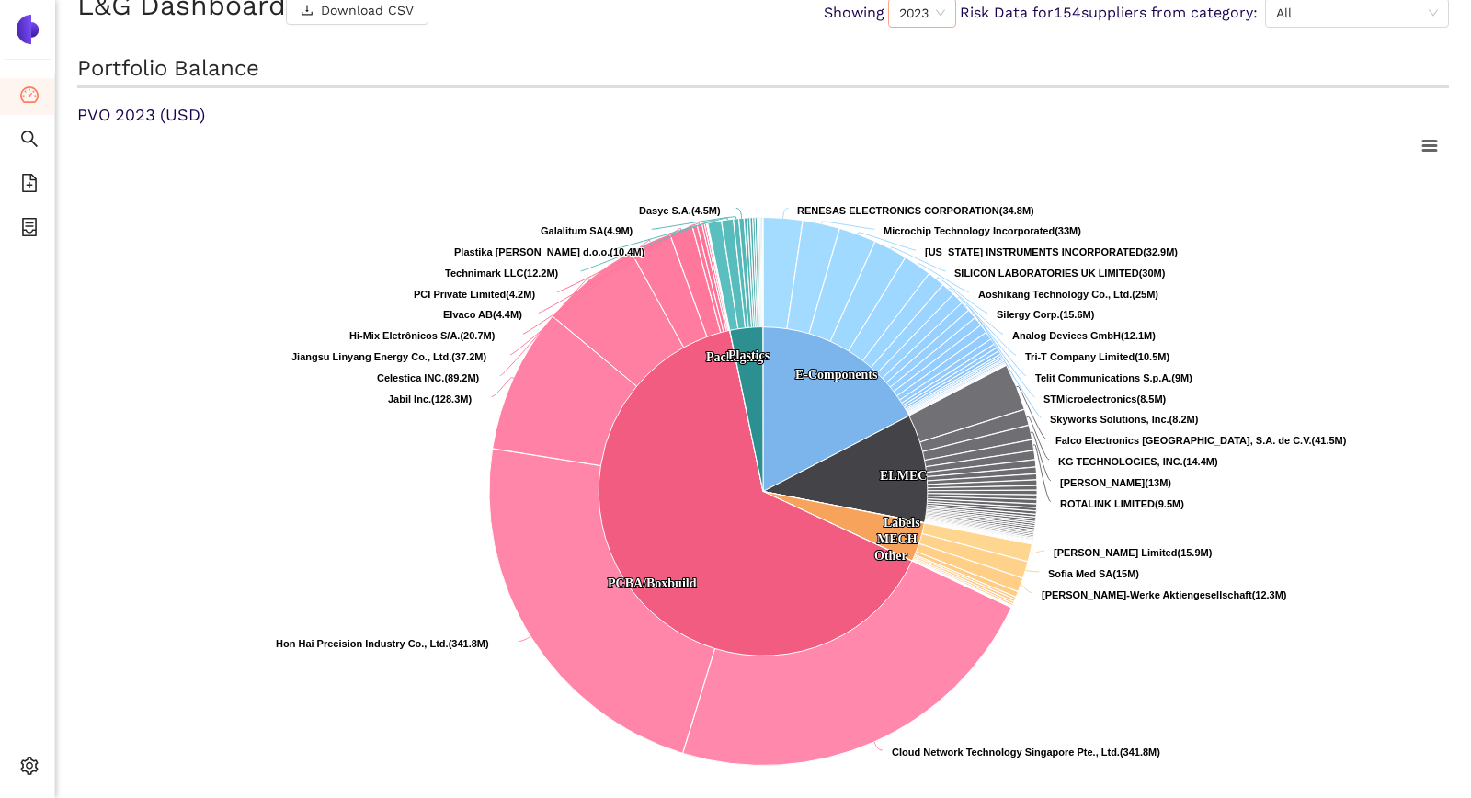
click at [923, 26] on span "2023" at bounding box center [922, 13] width 46 height 28
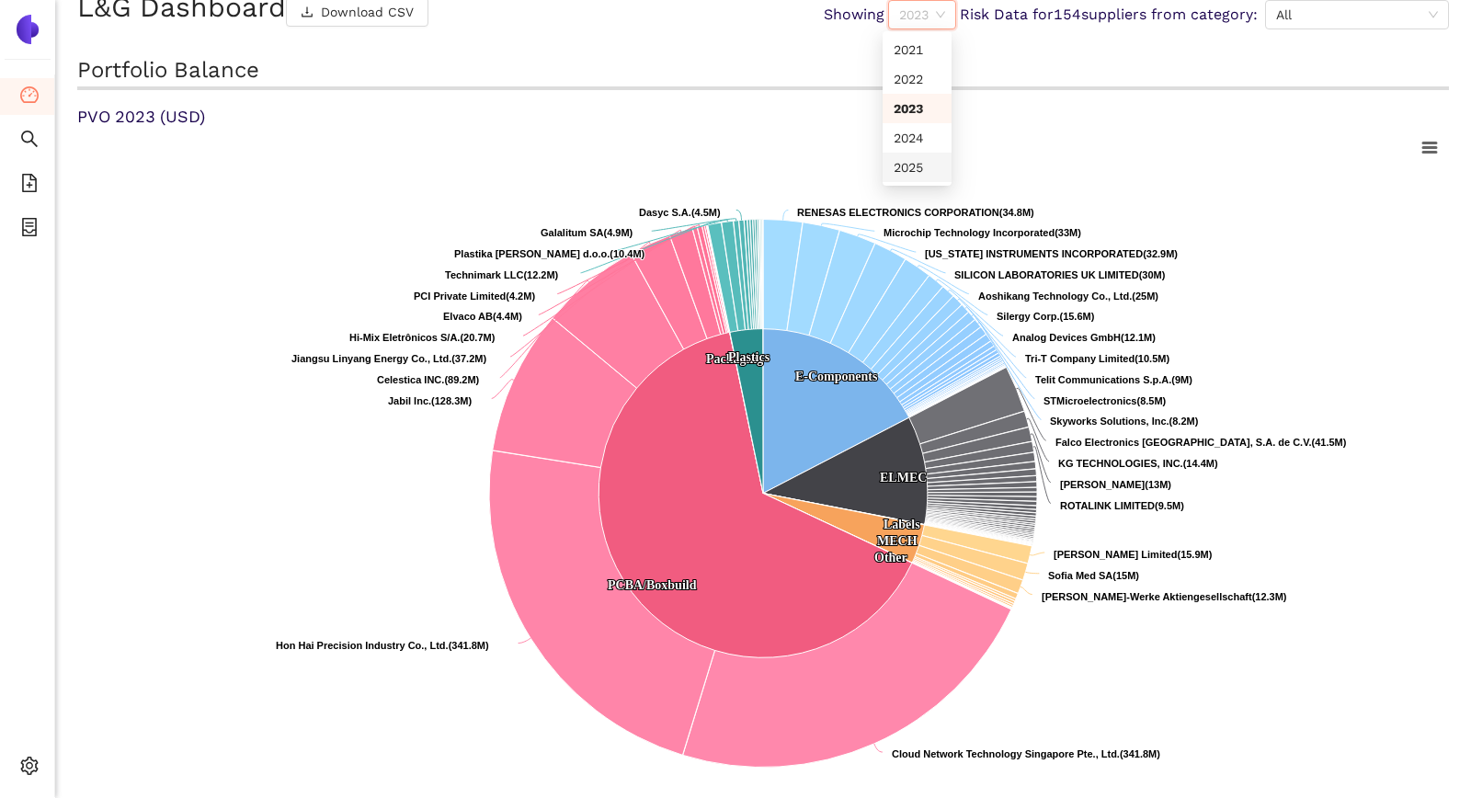
click at [899, 163] on div "2025" at bounding box center [916, 167] width 47 height 20
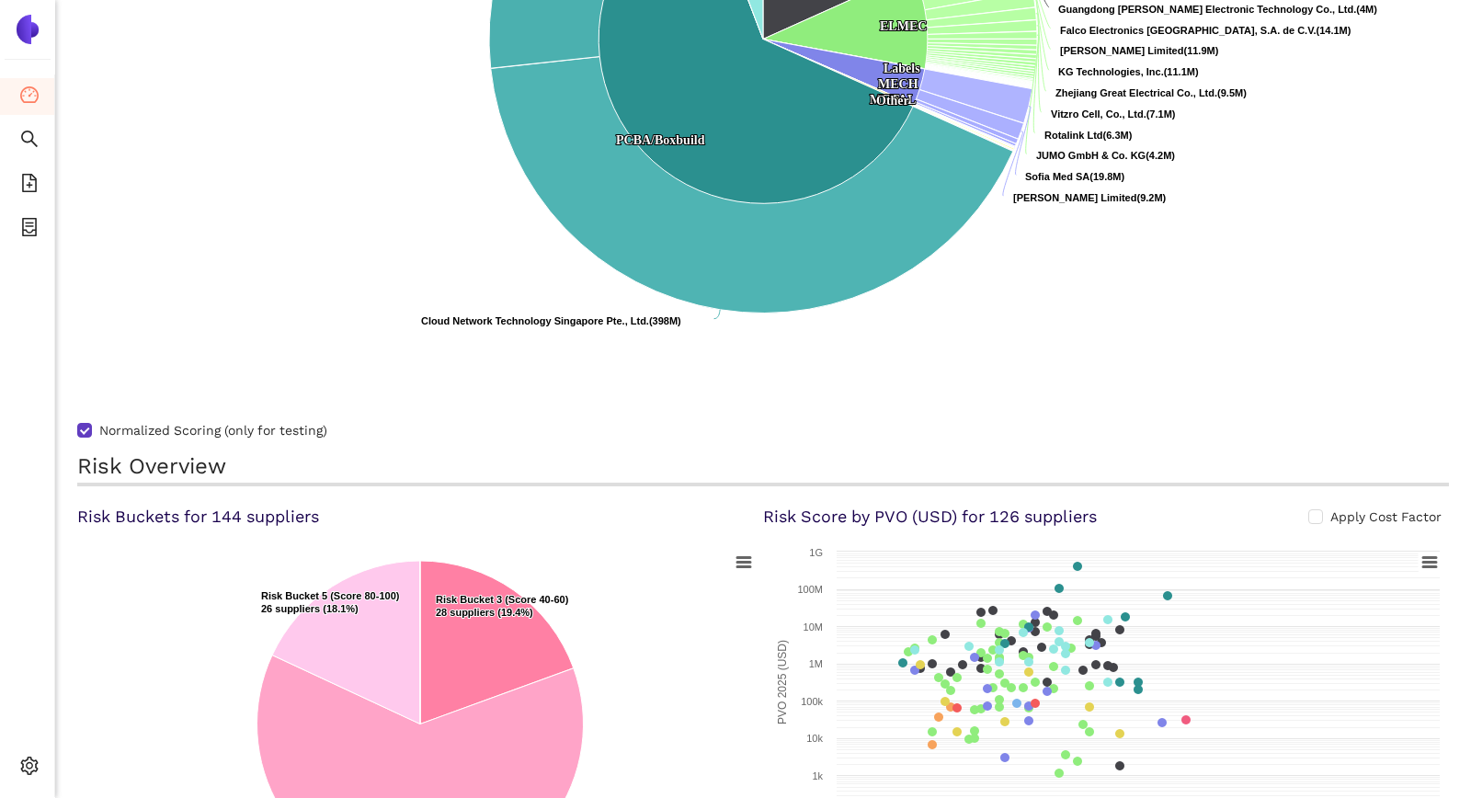
scroll to position [177, 0]
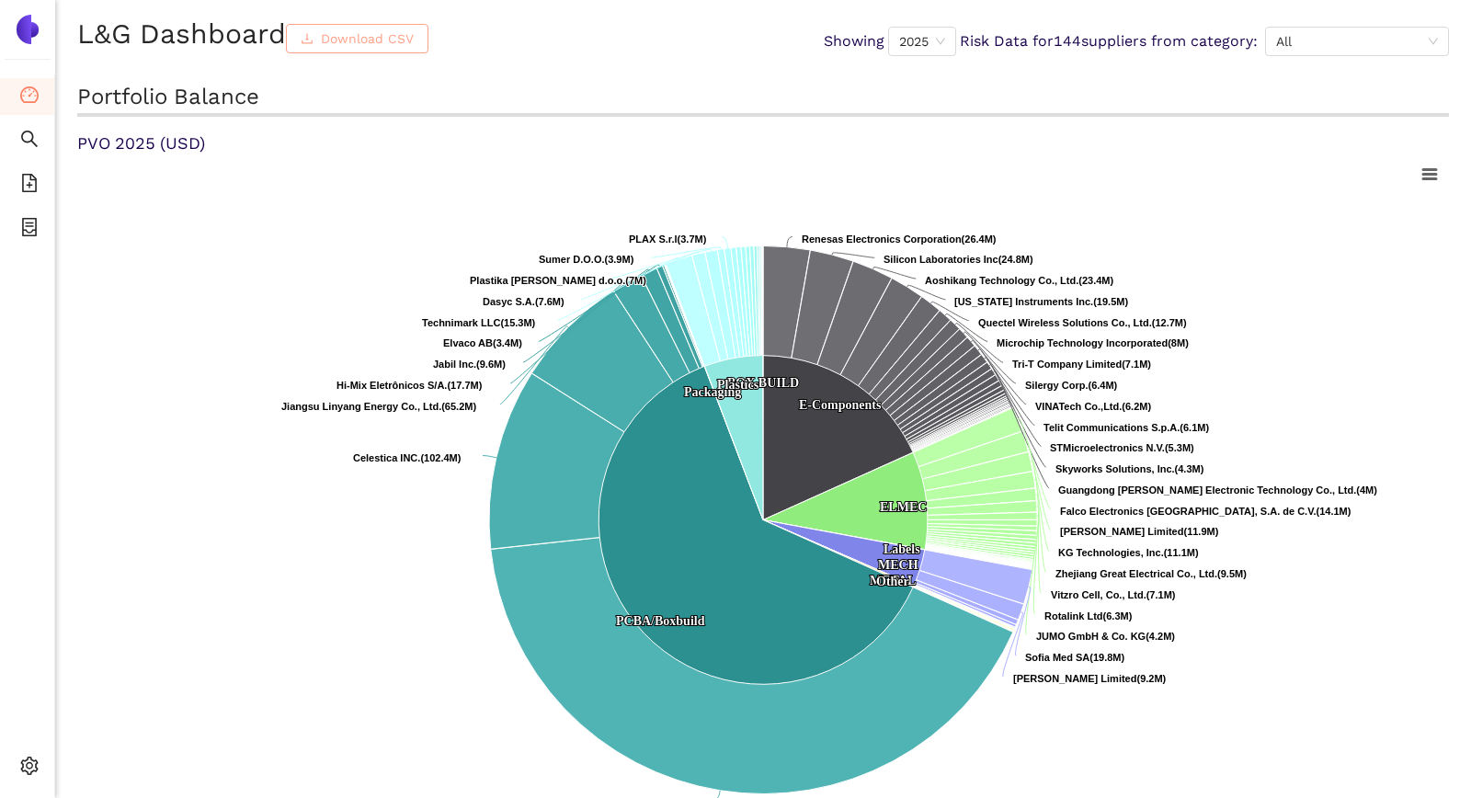
click at [365, 44] on span "Download CSV" at bounding box center [367, 38] width 93 height 20
click at [923, 38] on span "2025" at bounding box center [922, 42] width 46 height 28
click at [915, 166] on div "2024" at bounding box center [916, 164] width 47 height 20
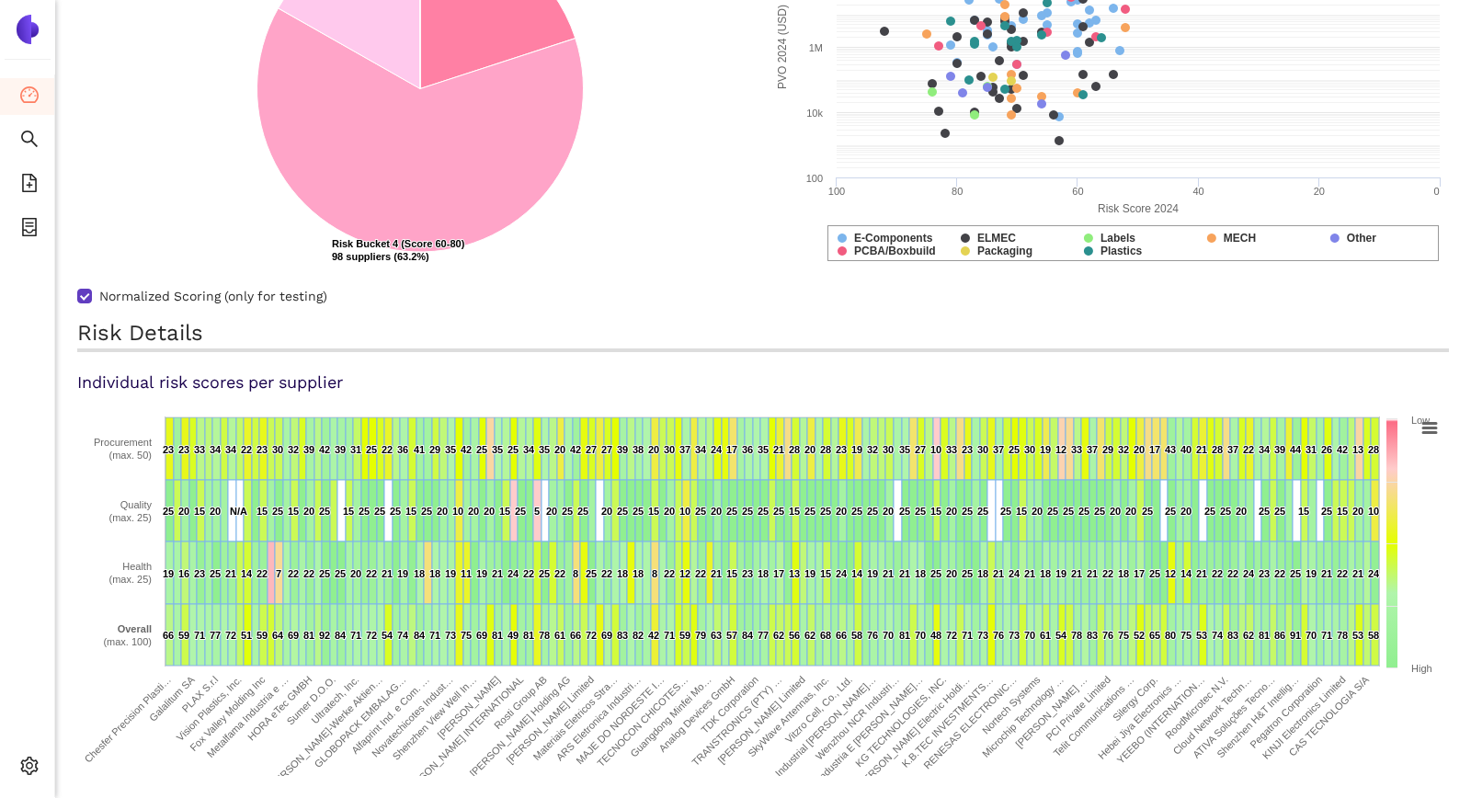
scroll to position [70, 0]
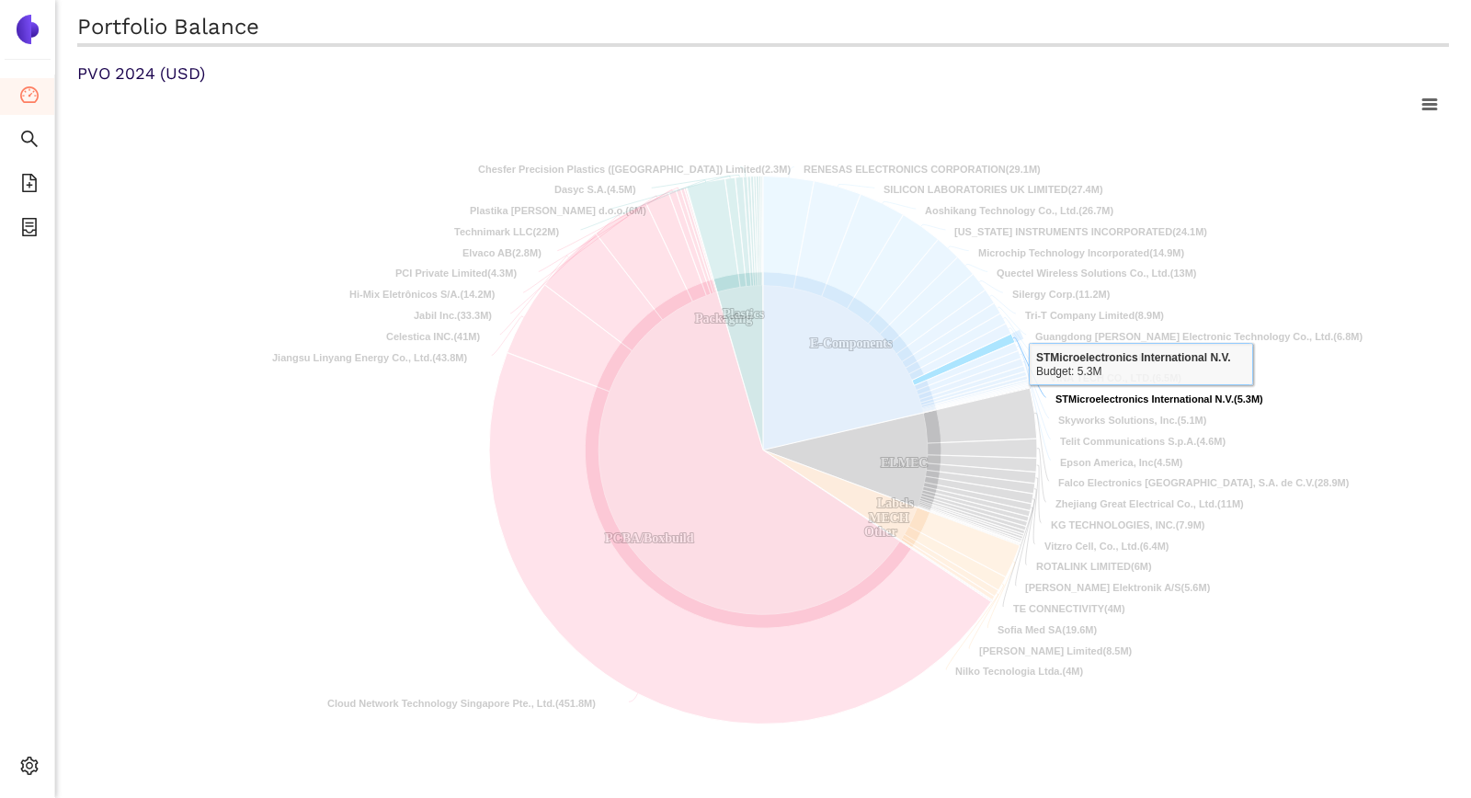
click at [1141, 399] on tspan "STMicroelectronics International N.V." at bounding box center [1144, 398] width 178 height 11
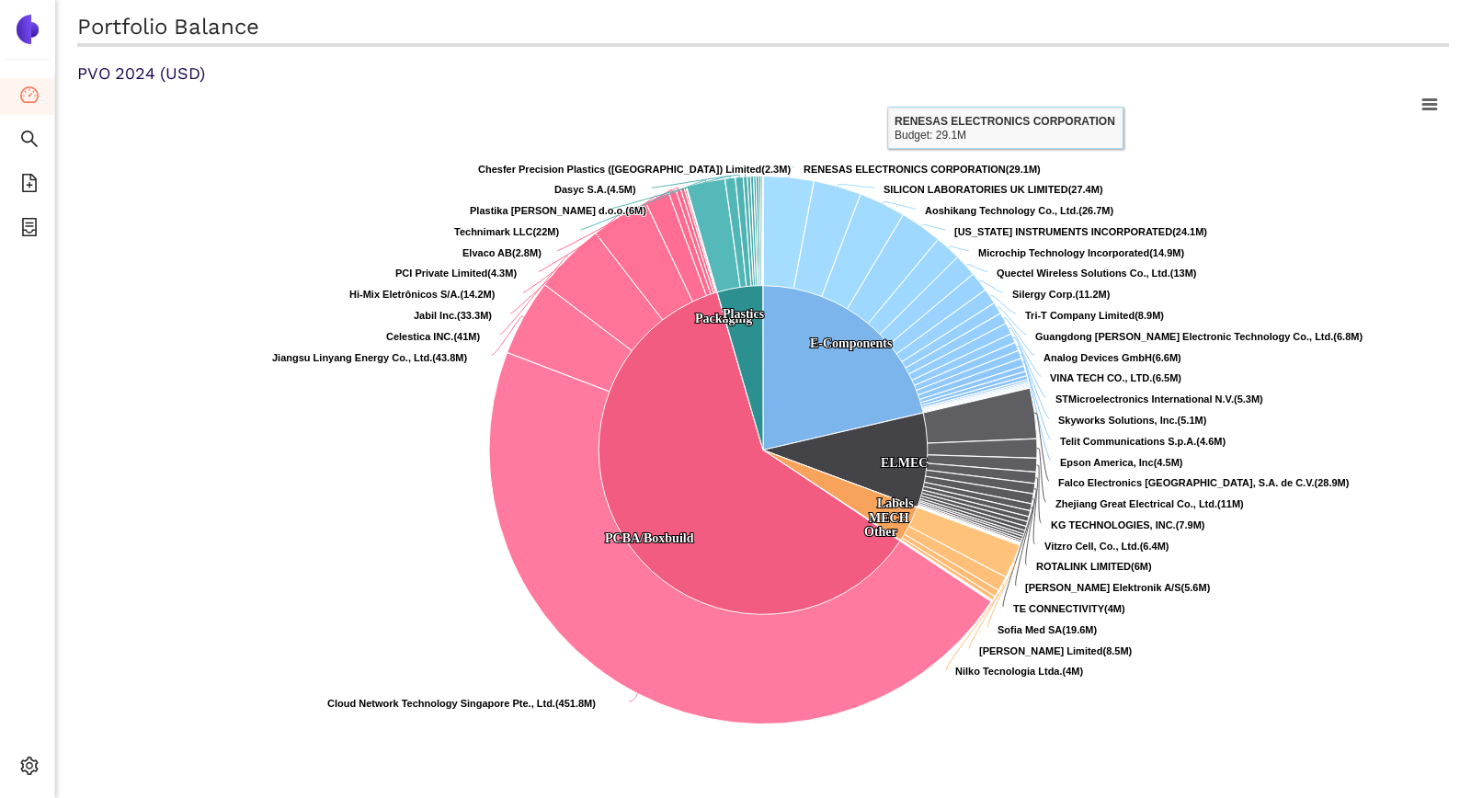
scroll to position [0, 0]
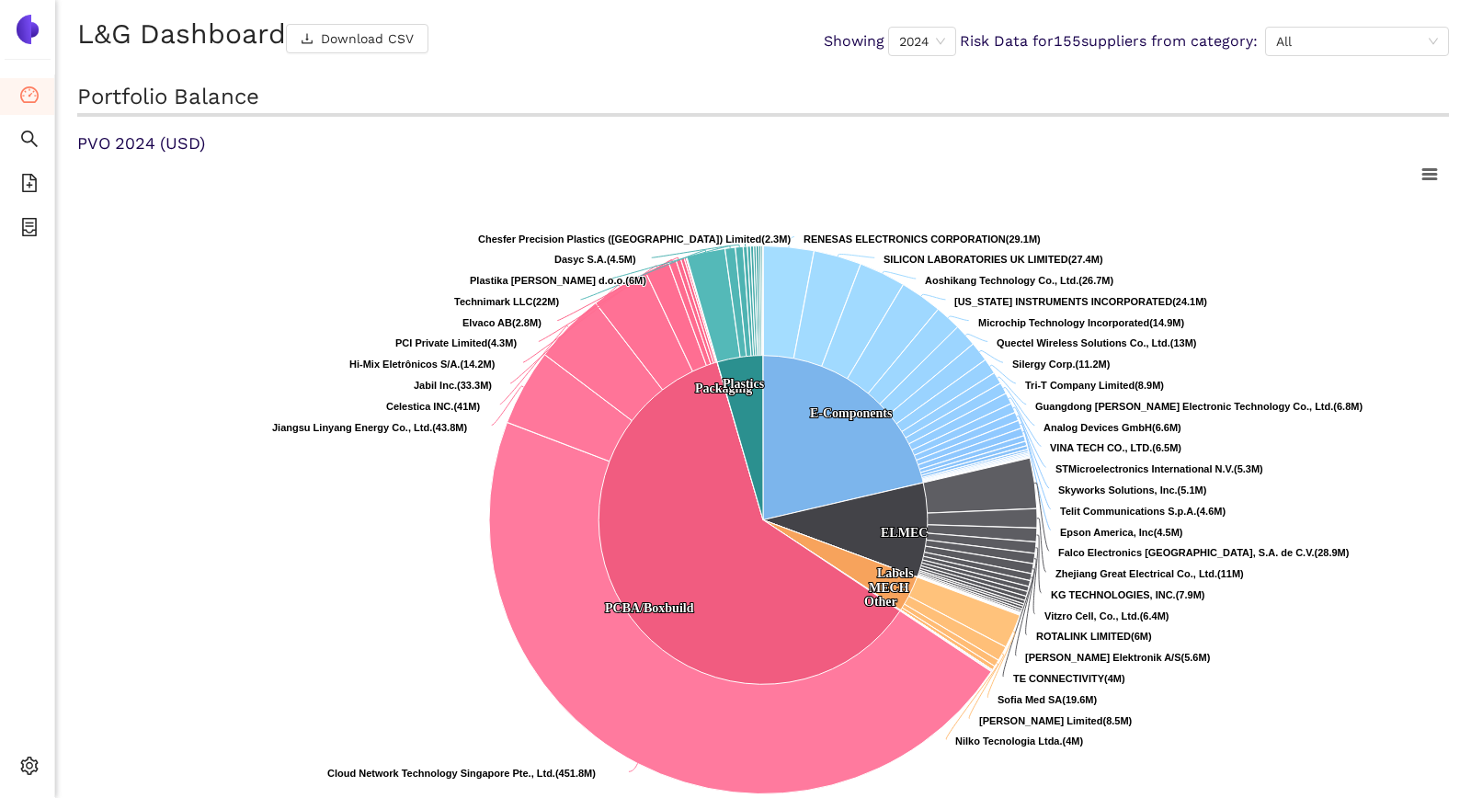
click at [919, 100] on h2 "Portfolio Balance" at bounding box center [762, 99] width 1371 height 35
click at [925, 58] on div "L&G Dashboard Download CSV Showing 2024 Risk Data for 155 suppliers from catego…" at bounding box center [762, 41] width 1371 height 52
click at [927, 46] on span "2024" at bounding box center [922, 42] width 46 height 28
click at [912, 131] on div "2023" at bounding box center [916, 135] width 47 height 20
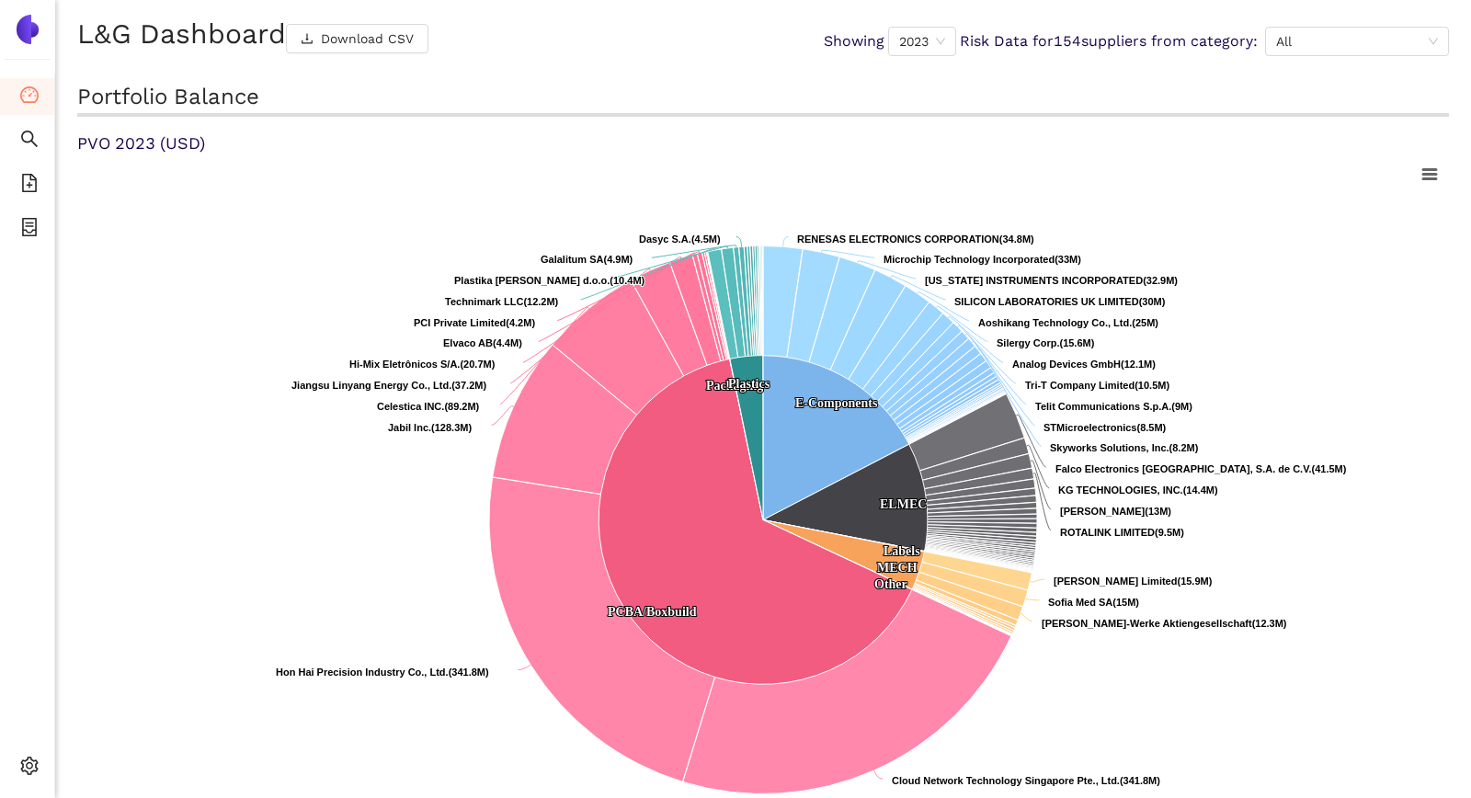
click at [1143, 85] on h2 "Portfolio Balance" at bounding box center [762, 99] width 1371 height 35
click at [933, 40] on span "2023" at bounding box center [922, 42] width 46 height 28
click at [910, 126] on div "2023" at bounding box center [916, 135] width 47 height 20
click at [983, 88] on h2 "Portfolio Balance" at bounding box center [762, 99] width 1371 height 35
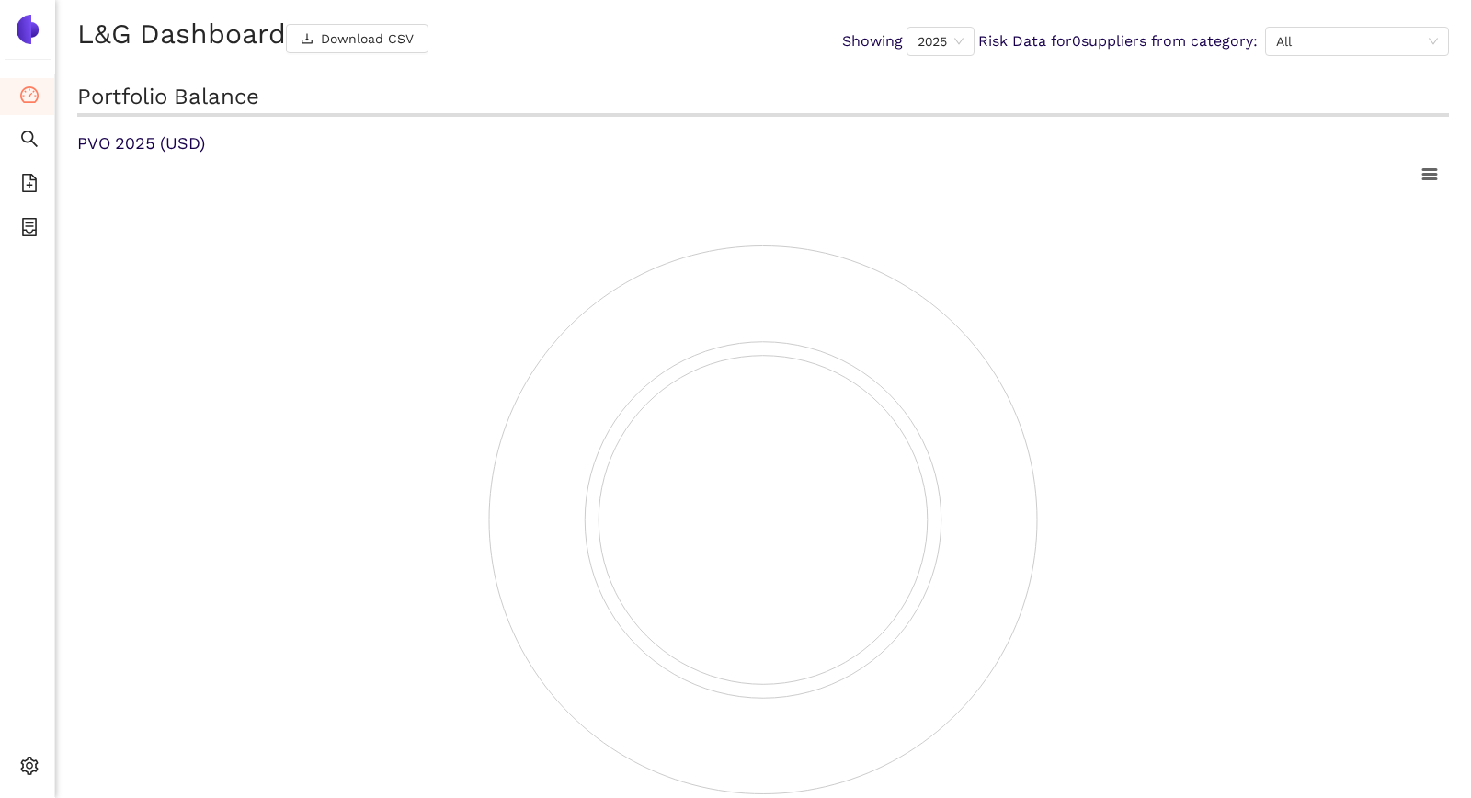
click at [961, 113] on h2 "Portfolio Balance" at bounding box center [762, 99] width 1371 height 35
click at [942, 42] on div "2025" at bounding box center [940, 41] width 68 height 29
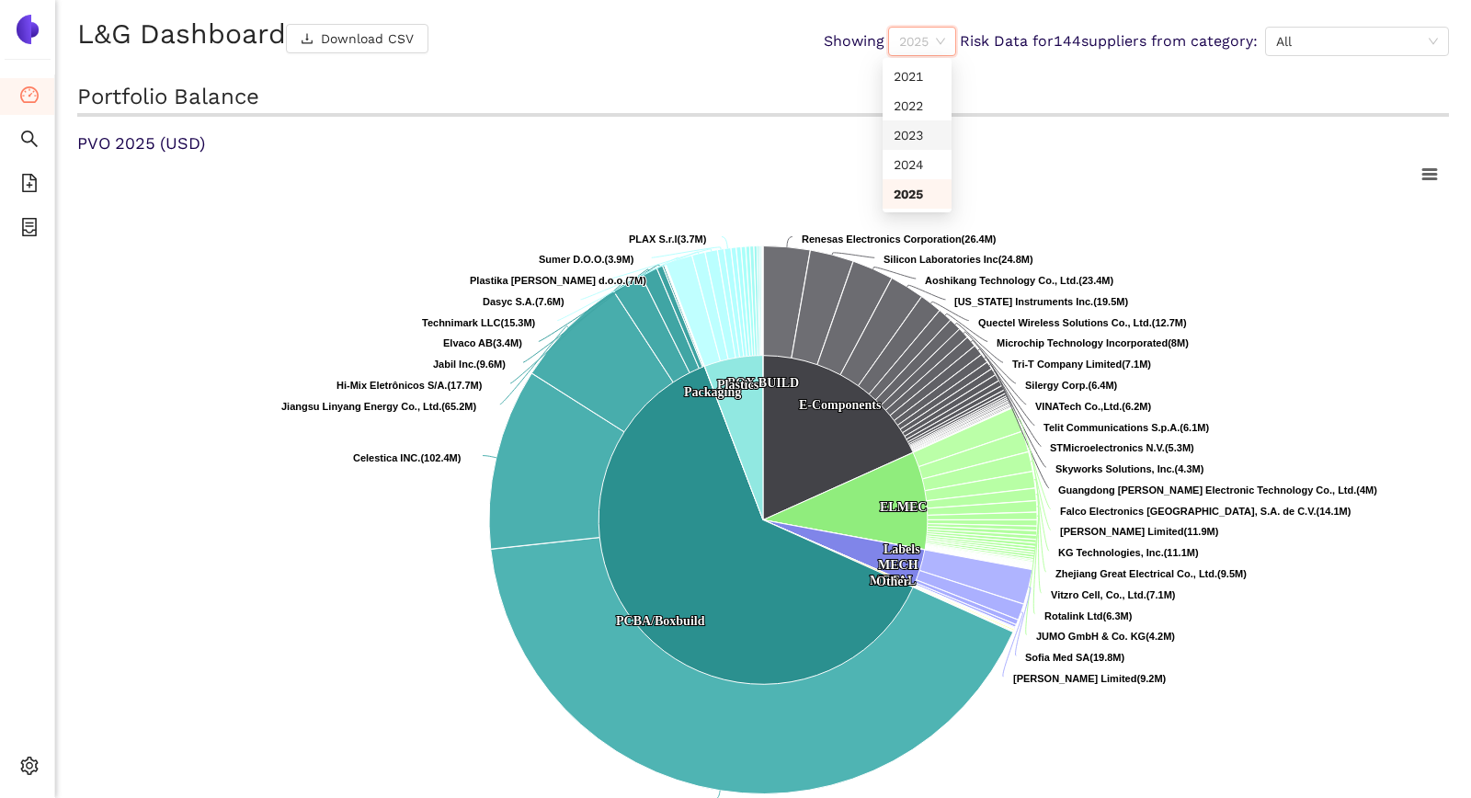
click at [909, 132] on div "2023" at bounding box center [916, 135] width 47 height 20
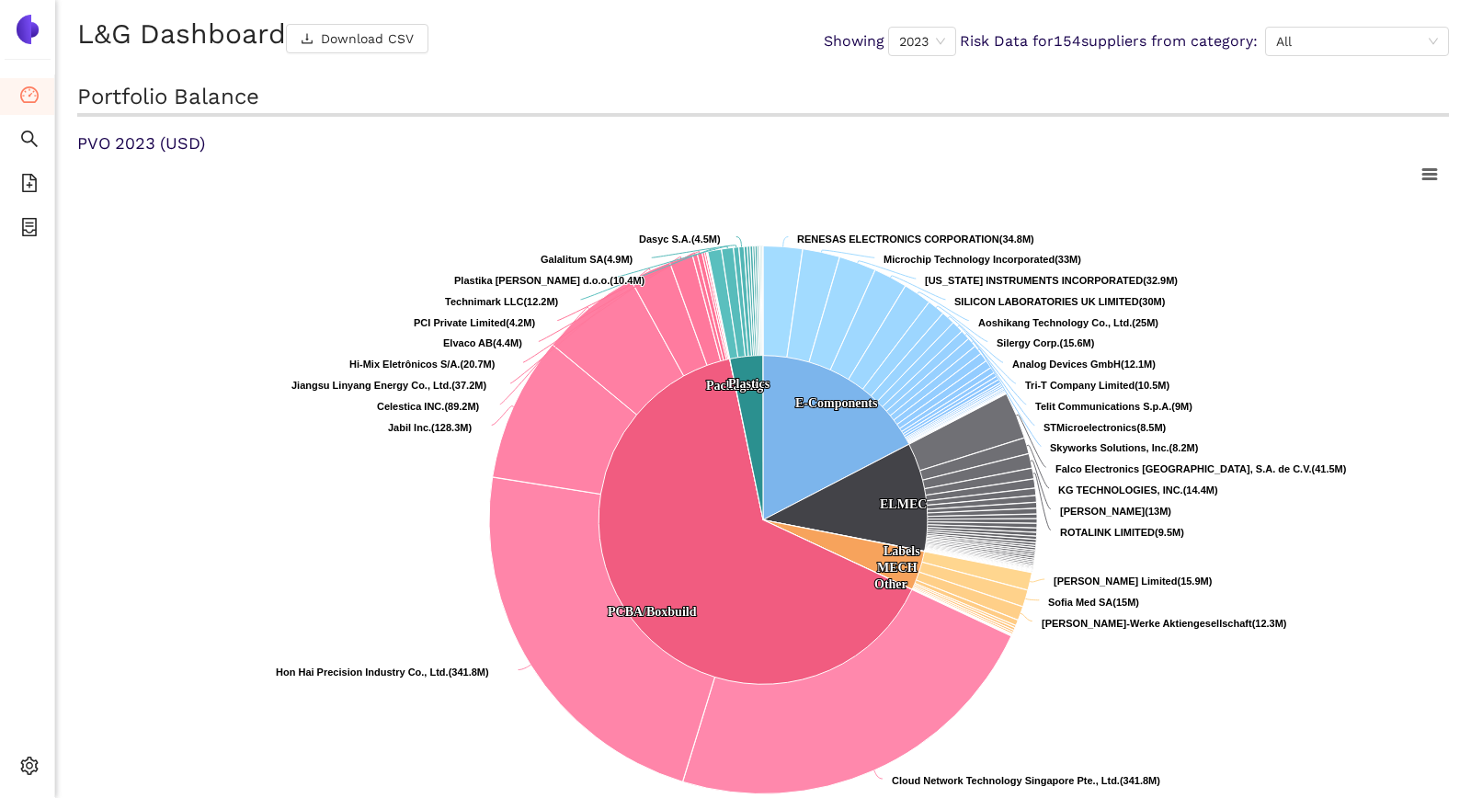
click at [1012, 100] on h2 "Portfolio Balance" at bounding box center [762, 99] width 1371 height 35
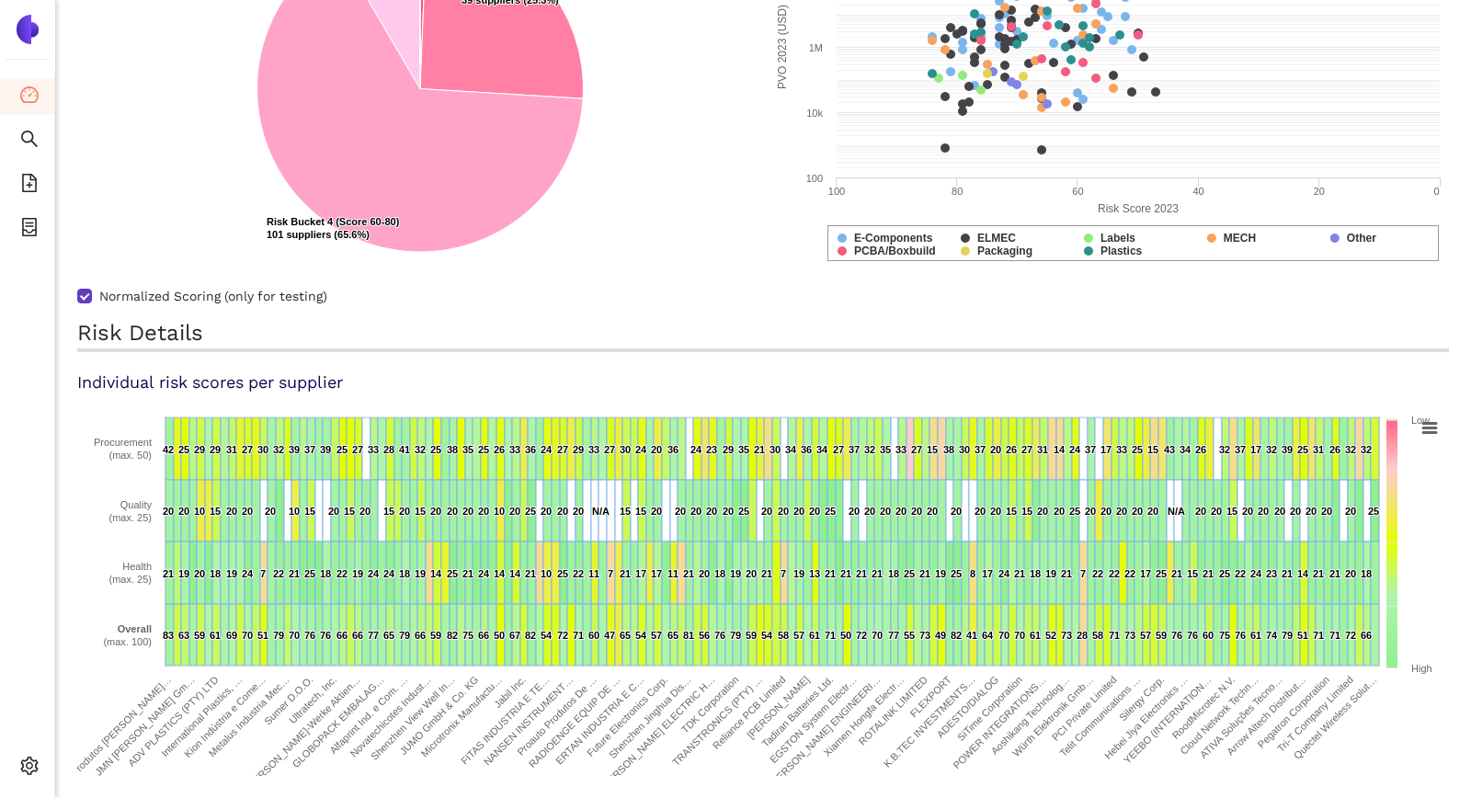
scroll to position [28, 0]
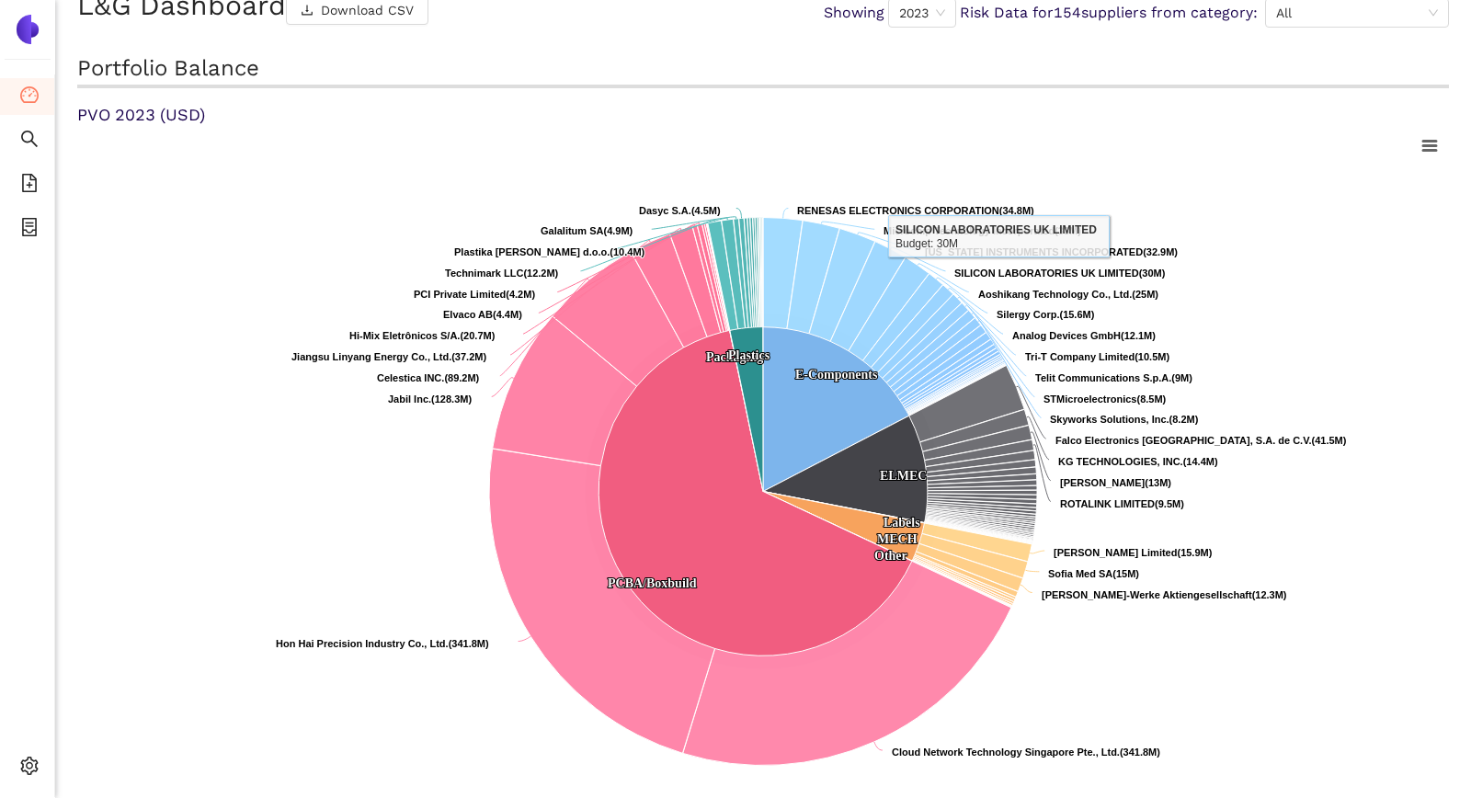
click at [904, 97] on div "Portfolio Balance PVO 2023 (USD) Created with Highcharts 9.1.1 Chart context me…" at bounding box center [762, 457] width 1371 height 808
click at [923, 17] on span "2023" at bounding box center [922, 13] width 46 height 28
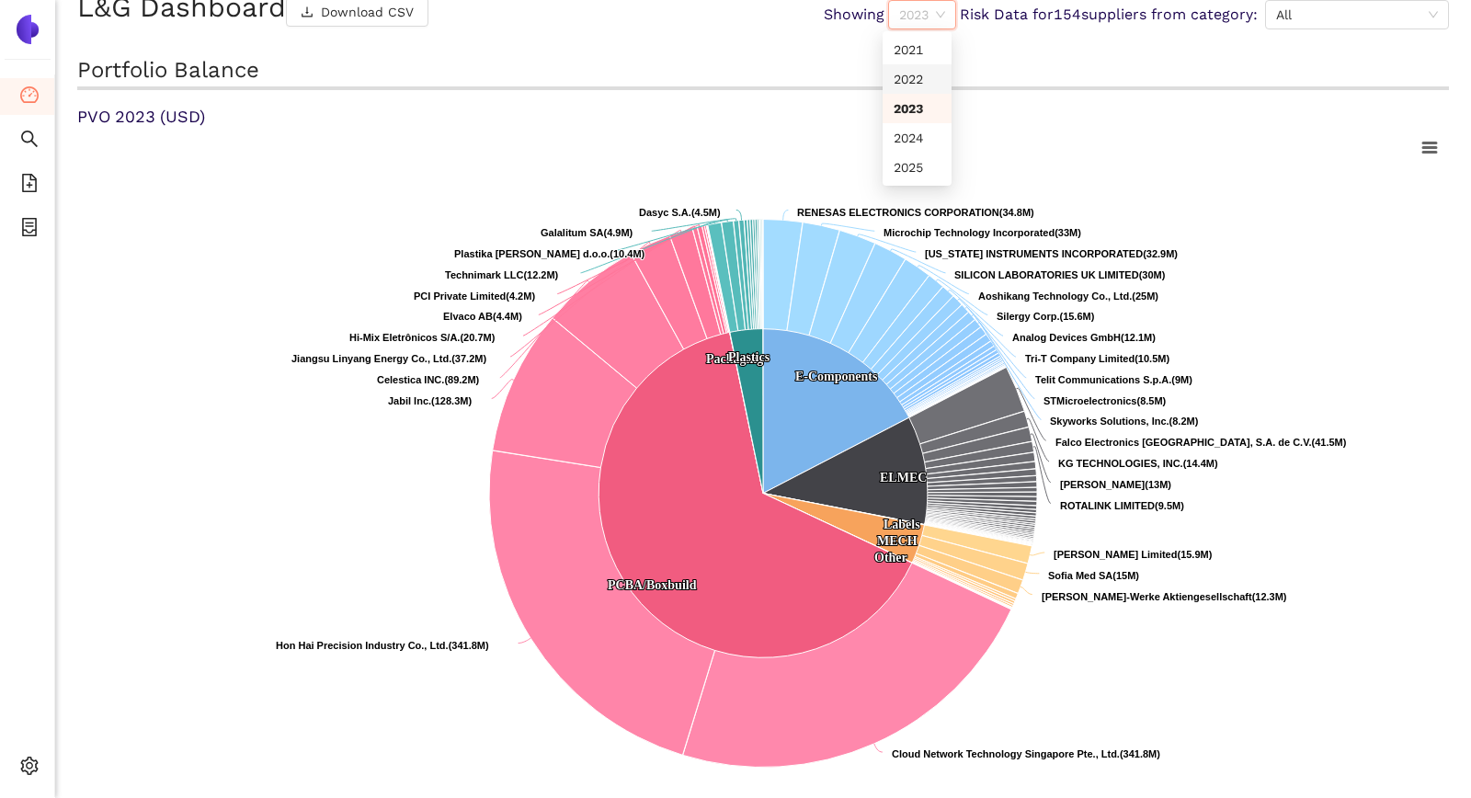
click at [916, 76] on div "2022" at bounding box center [916, 79] width 47 height 20
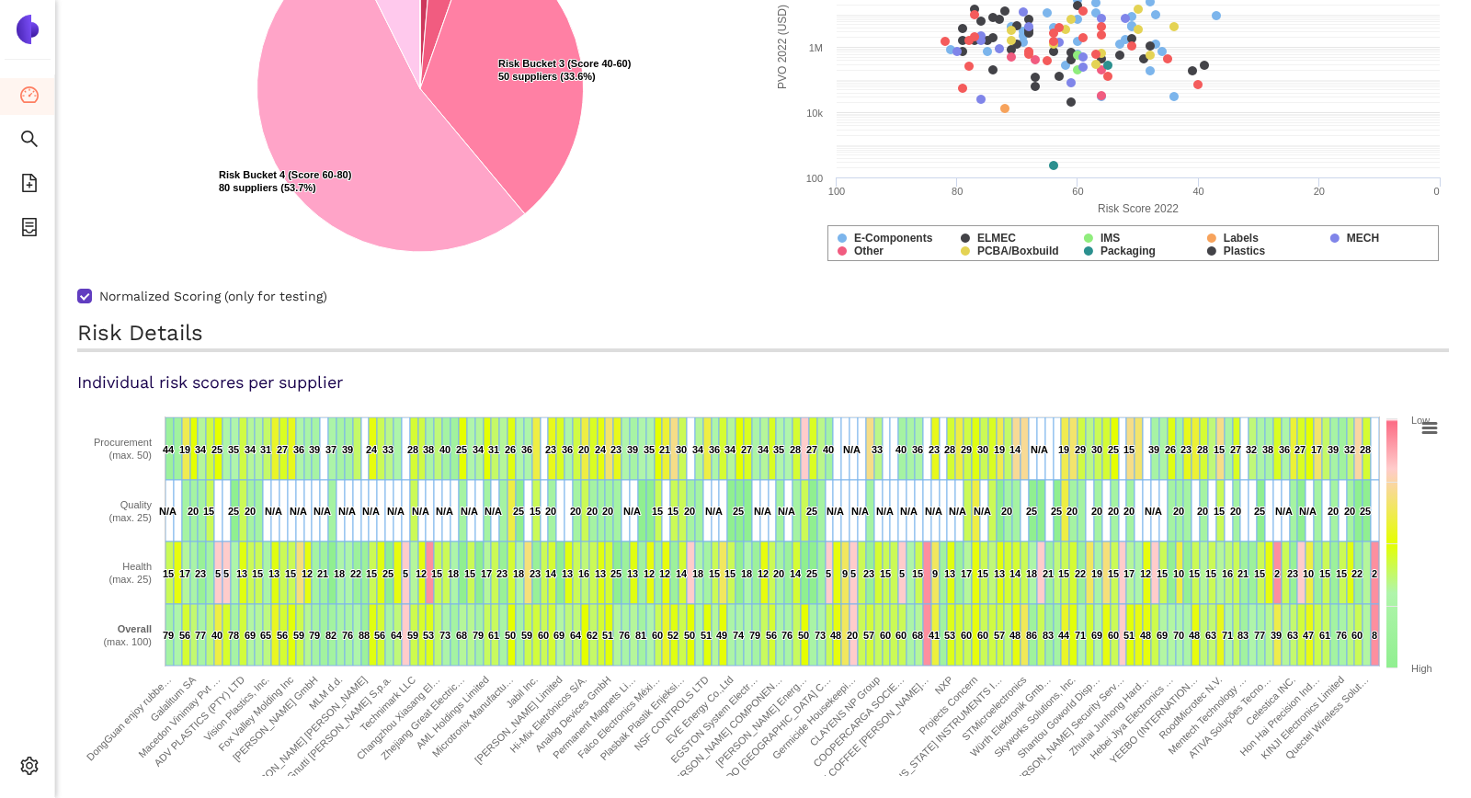
scroll to position [0, 0]
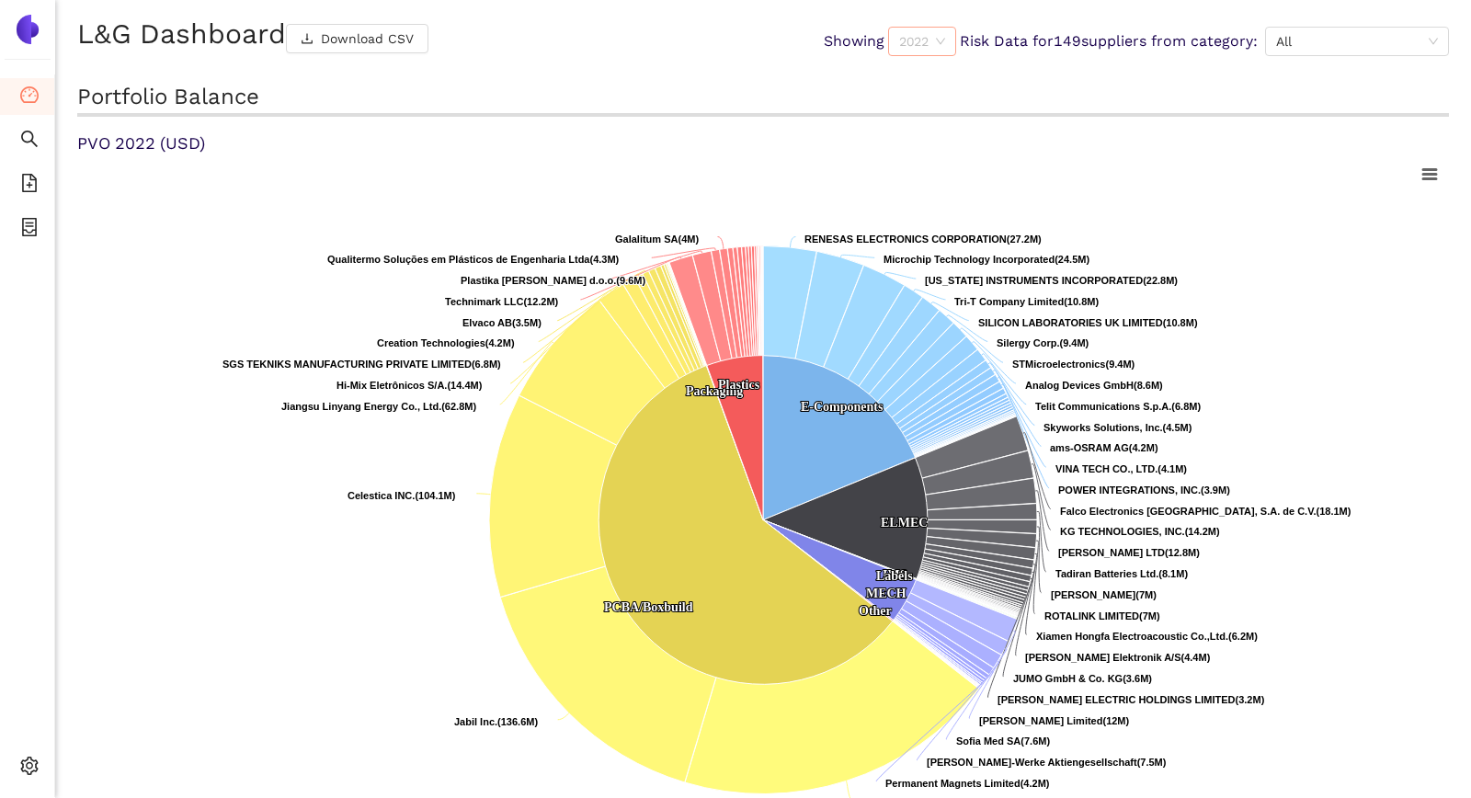
click at [924, 40] on span "2022" at bounding box center [922, 42] width 46 height 28
click at [908, 79] on div "2021" at bounding box center [916, 76] width 47 height 20
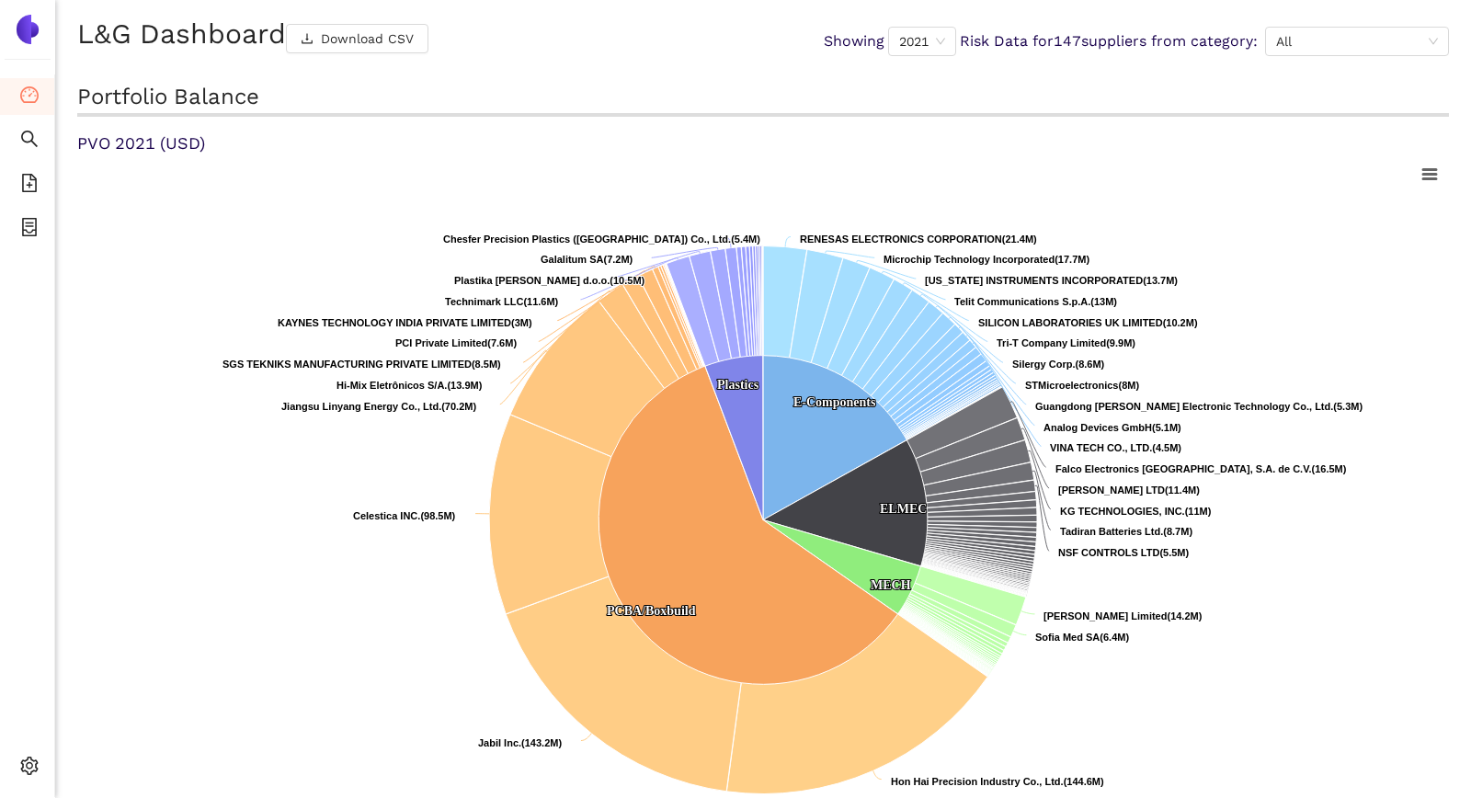
click at [1096, 107] on h2 "Portfolio Balance" at bounding box center [762, 99] width 1371 height 35
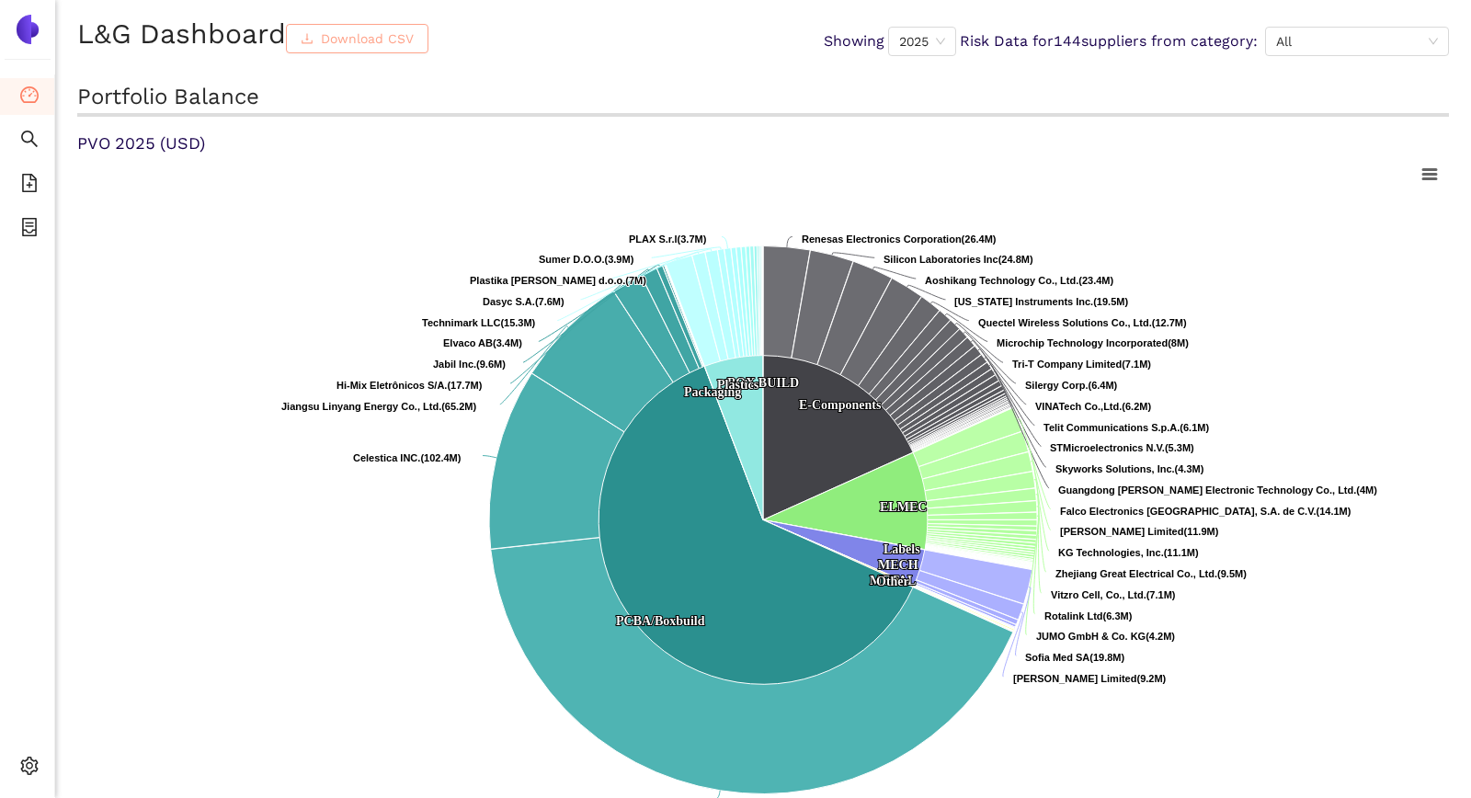
click at [351, 38] on span "Download CSV" at bounding box center [367, 38] width 93 height 20
click at [572, 66] on div "L&G Dashboard Download CSV Showing 2025 Risk Data for 144 suppliers from catego…" at bounding box center [762, 41] width 1371 height 52
click at [923, 47] on span "2025" at bounding box center [922, 42] width 46 height 28
click at [711, 36] on div "L&G Dashboard Download CSV Showing 2025 Risk Data for 144 suppliers from catego…" at bounding box center [762, 41] width 1371 height 52
click at [385, 38] on span "Download CSV" at bounding box center [367, 38] width 93 height 20
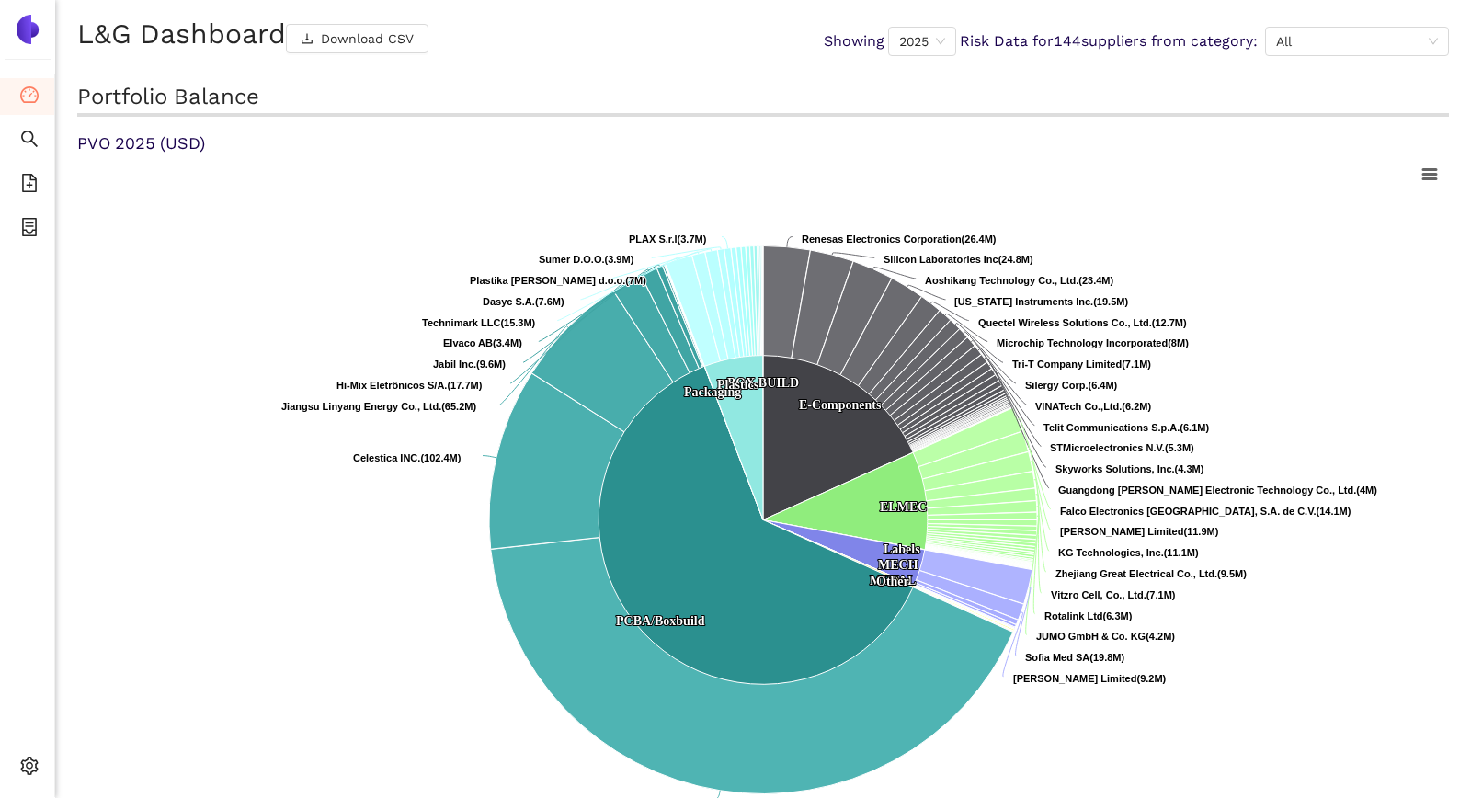
click at [594, 65] on div "L&G Dashboard Download CSV Showing 2025 Risk Data for 144 suppliers from catego…" at bounding box center [762, 41] width 1371 height 52
